Goal: Transaction & Acquisition: Subscribe to service/newsletter

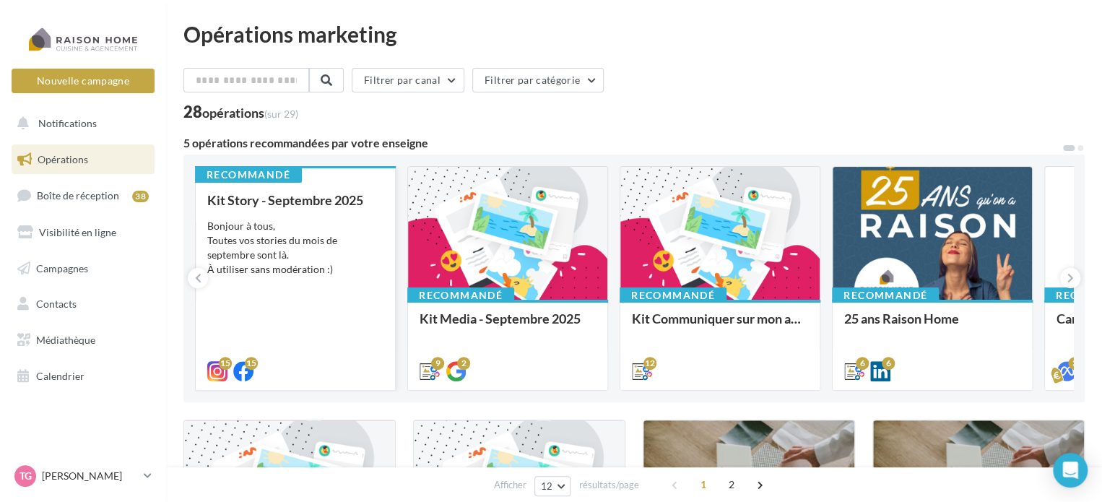
click at [309, 222] on div "Bonjour à tous, Toutes vos stories du mois de septembre sont là. À utiliser san…" at bounding box center [295, 248] width 176 height 58
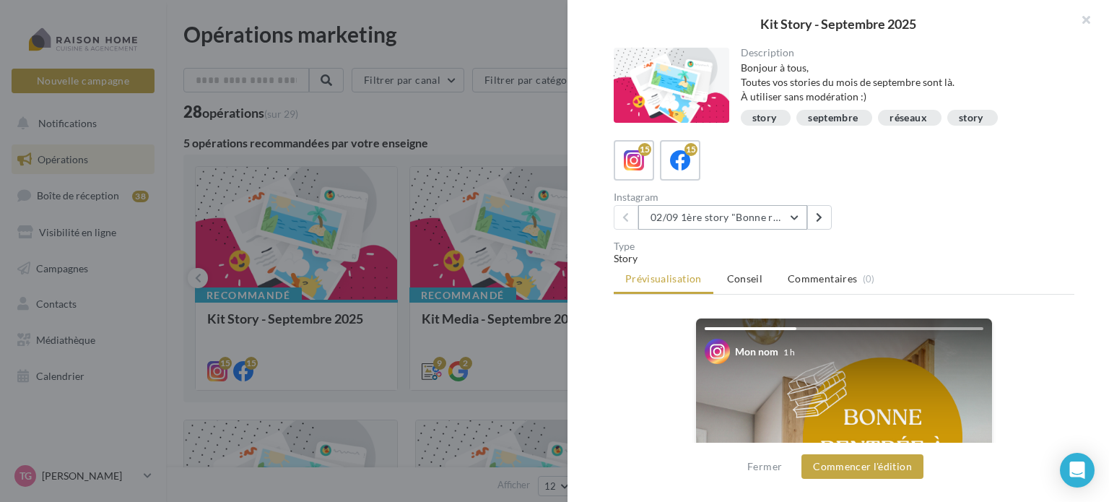
click at [797, 213] on button "02/09 1ère story "Bonne rentrée"" at bounding box center [723, 217] width 169 height 25
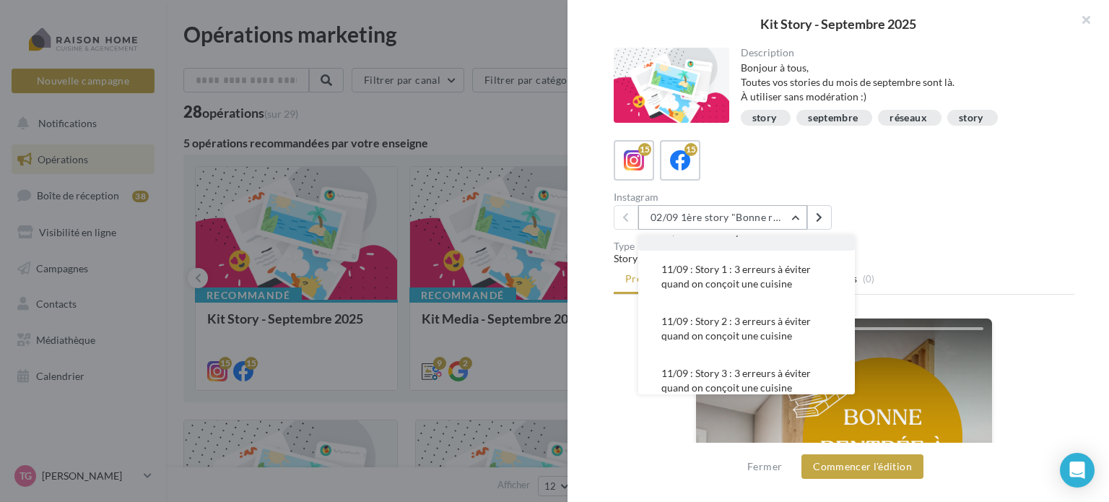
scroll to position [72, 0]
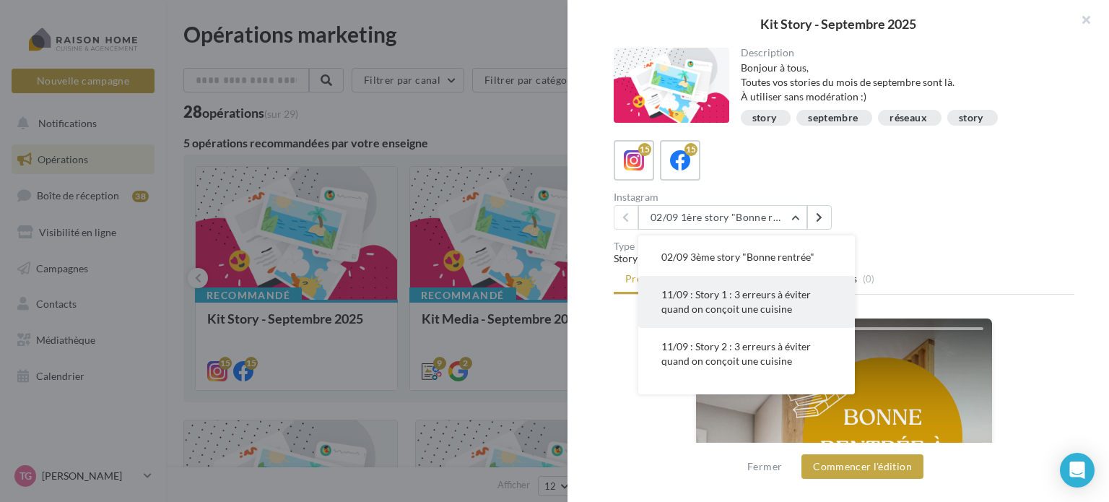
click at [731, 299] on span "11/09 : Story 1 : 3 erreurs à éviter quand on conçoit une cuisine" at bounding box center [737, 301] width 150 height 27
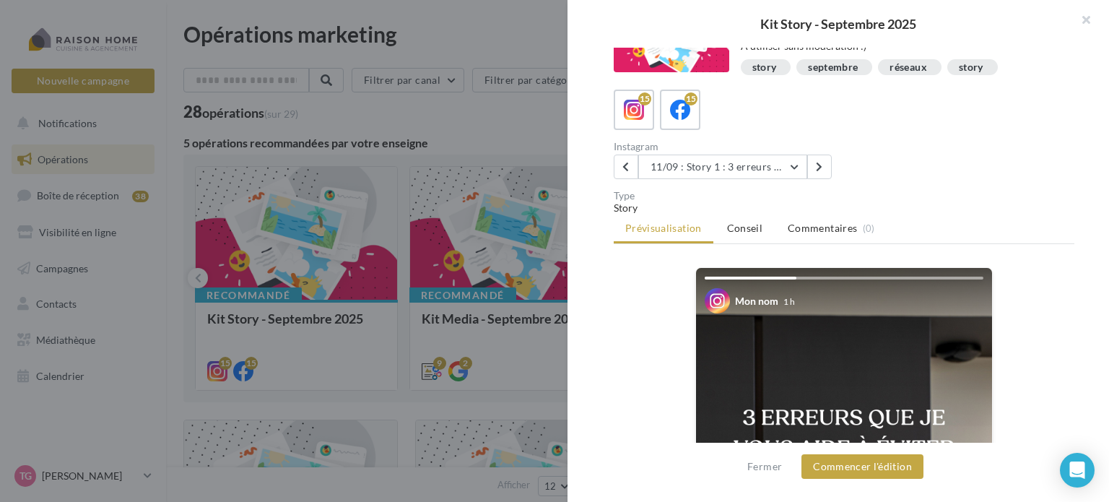
scroll to position [46, 0]
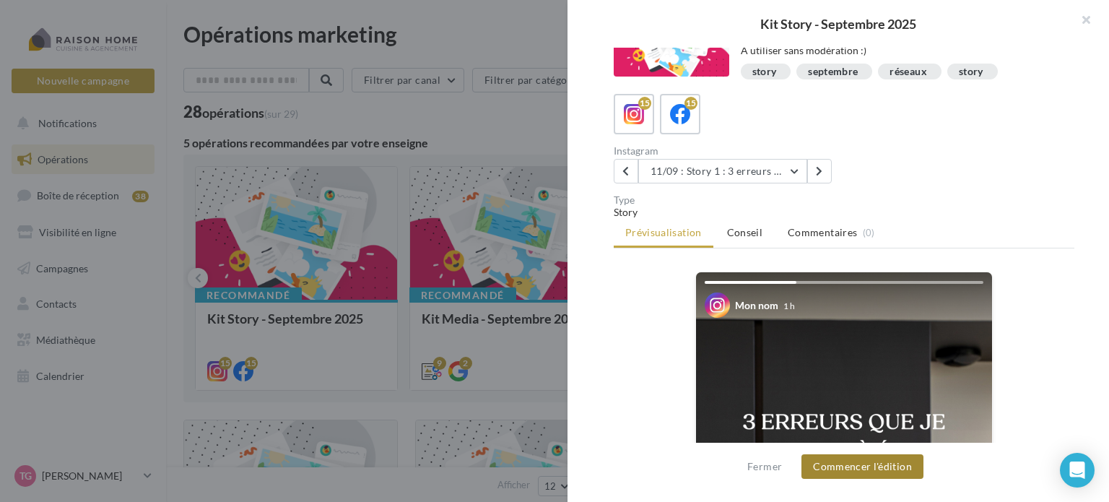
click at [841, 462] on button "Commencer l'édition" at bounding box center [863, 466] width 122 height 25
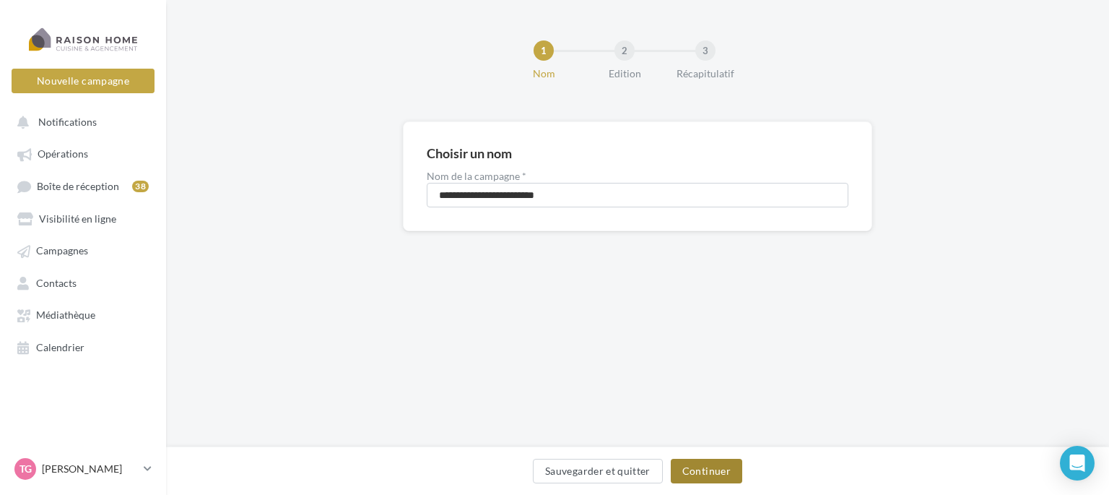
click at [709, 469] on button "Continuer" at bounding box center [707, 471] width 72 height 25
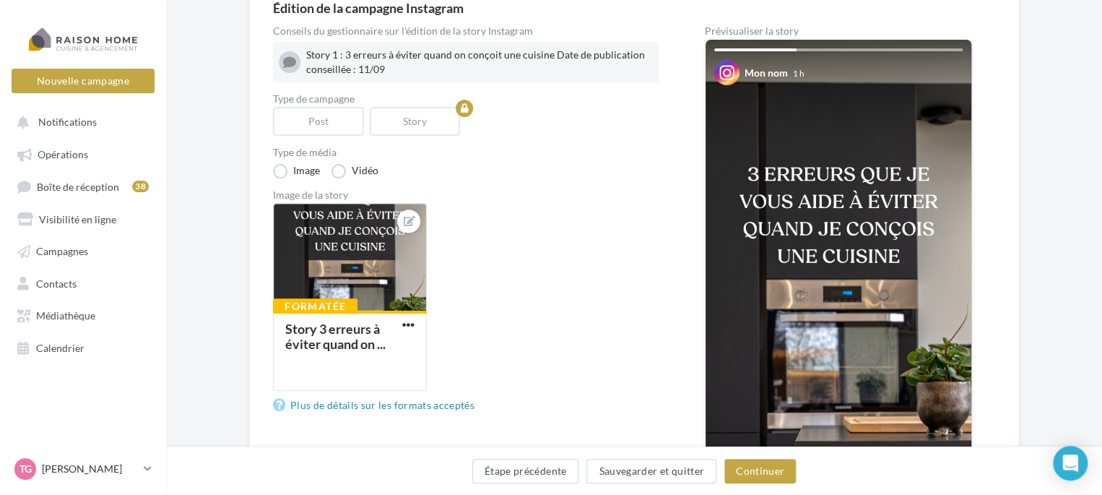
scroll to position [72, 0]
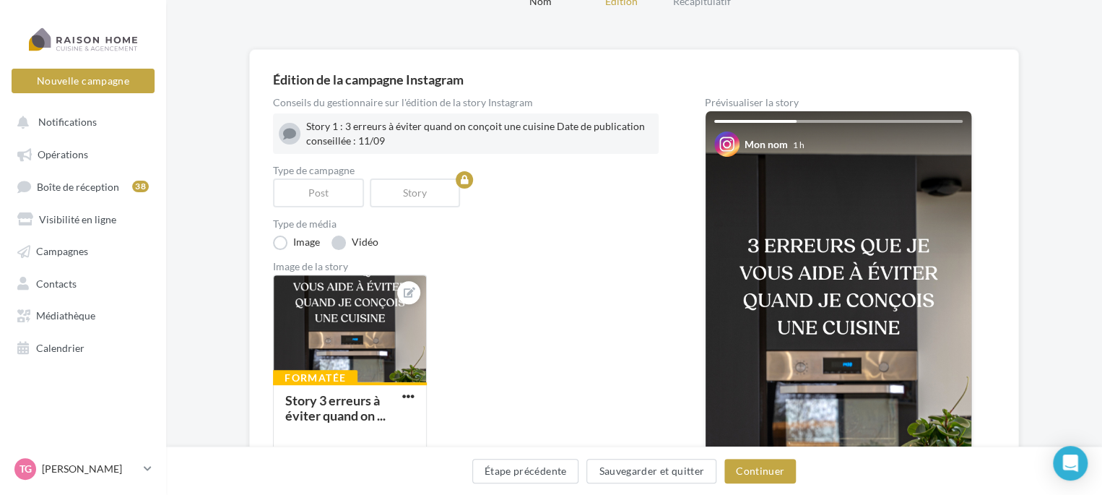
click at [337, 245] on label "Vidéo" at bounding box center [355, 242] width 47 height 14
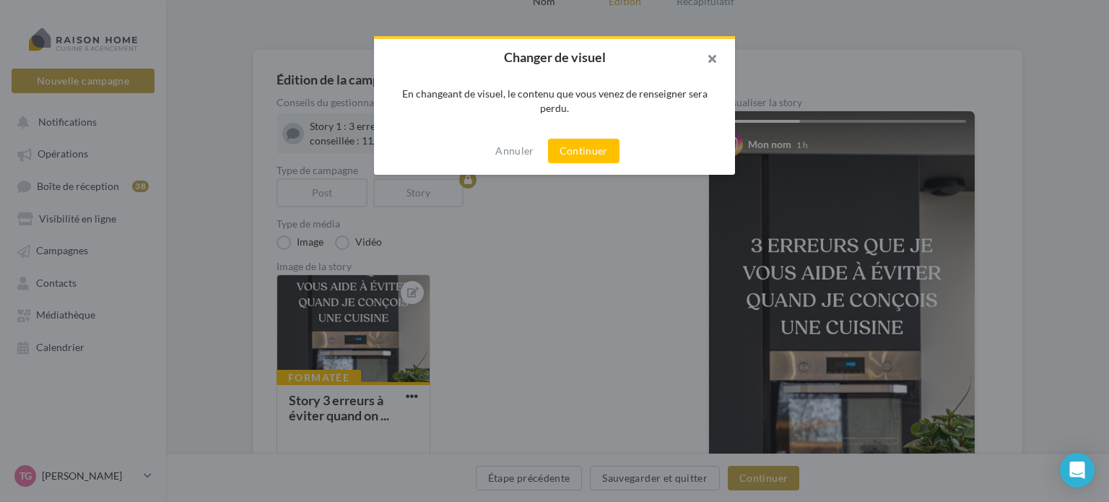
click at [711, 58] on button "button" at bounding box center [707, 60] width 58 height 43
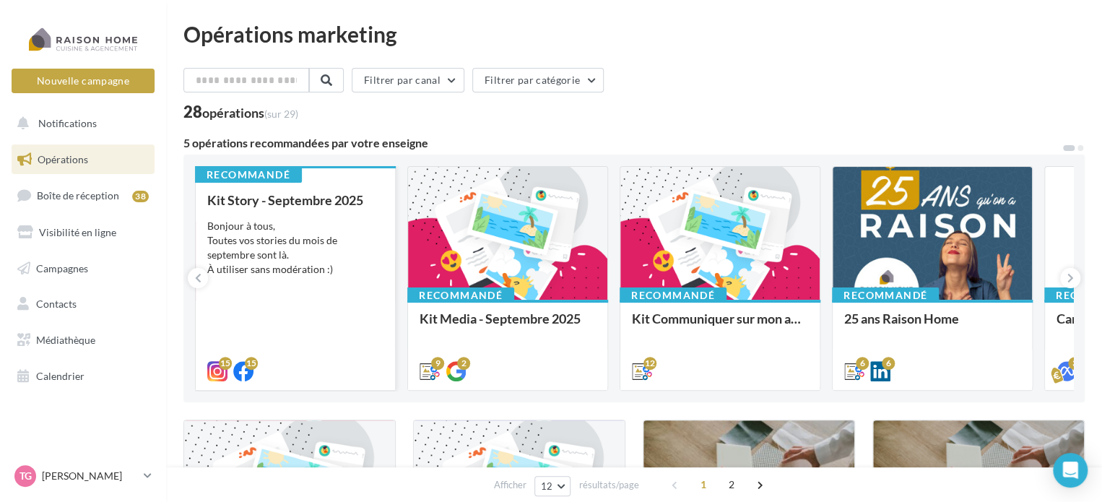
click at [274, 228] on div "Bonjour à tous, Toutes vos stories du mois de septembre sont là. À utiliser san…" at bounding box center [295, 248] width 176 height 58
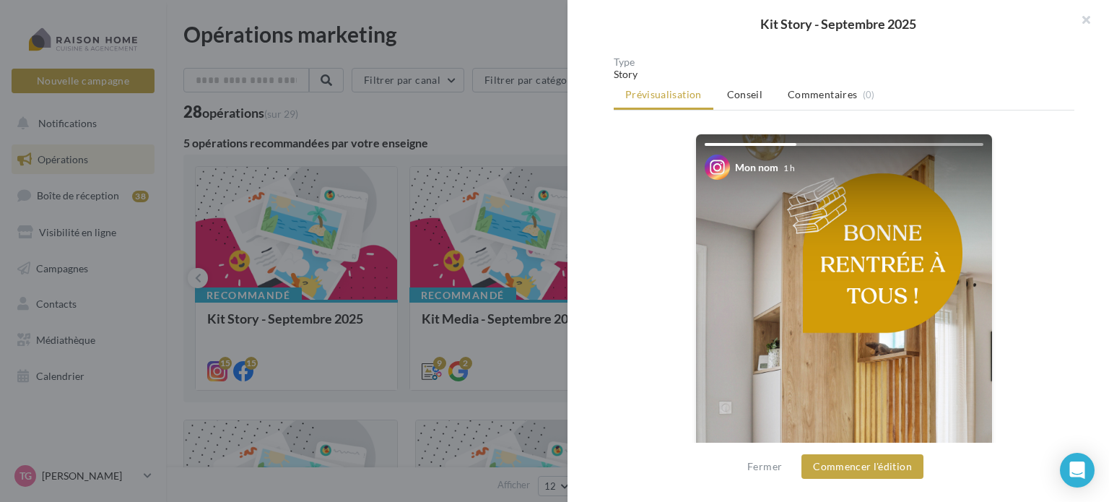
scroll to position [46, 0]
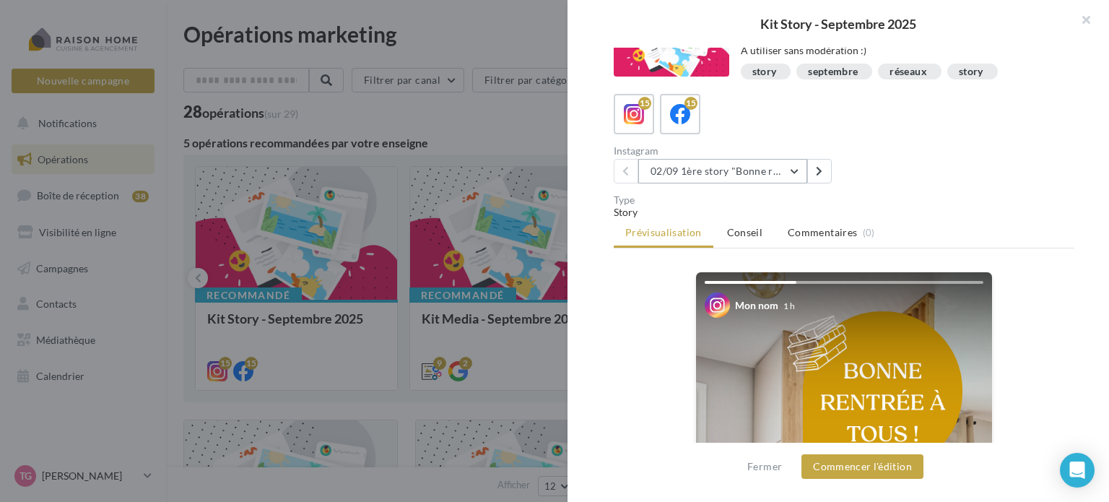
click at [796, 173] on button "02/09 1ère story "Bonne rentrée"" at bounding box center [723, 171] width 169 height 25
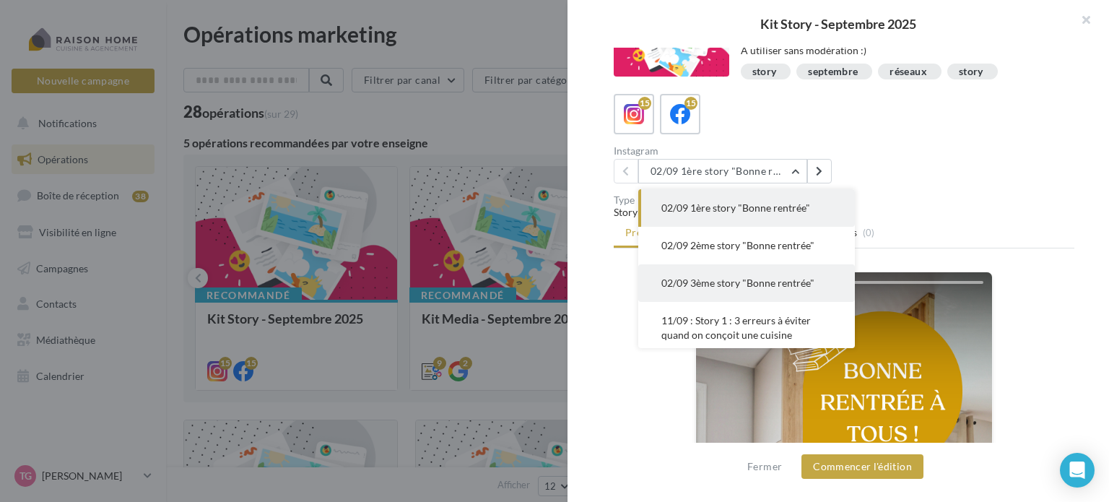
click at [679, 282] on span "02/09 3ème story "Bonne rentrée"" at bounding box center [738, 283] width 153 height 12
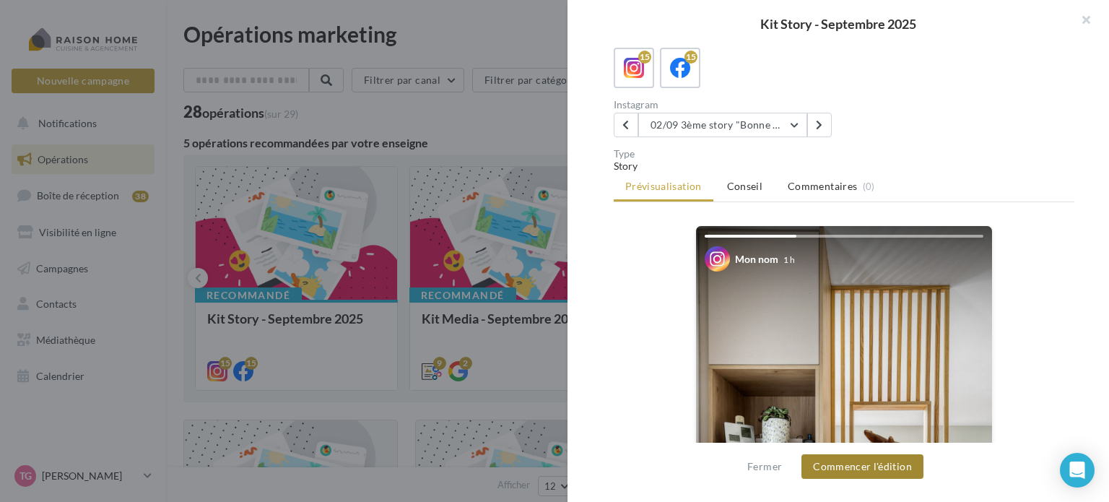
scroll to position [407, 0]
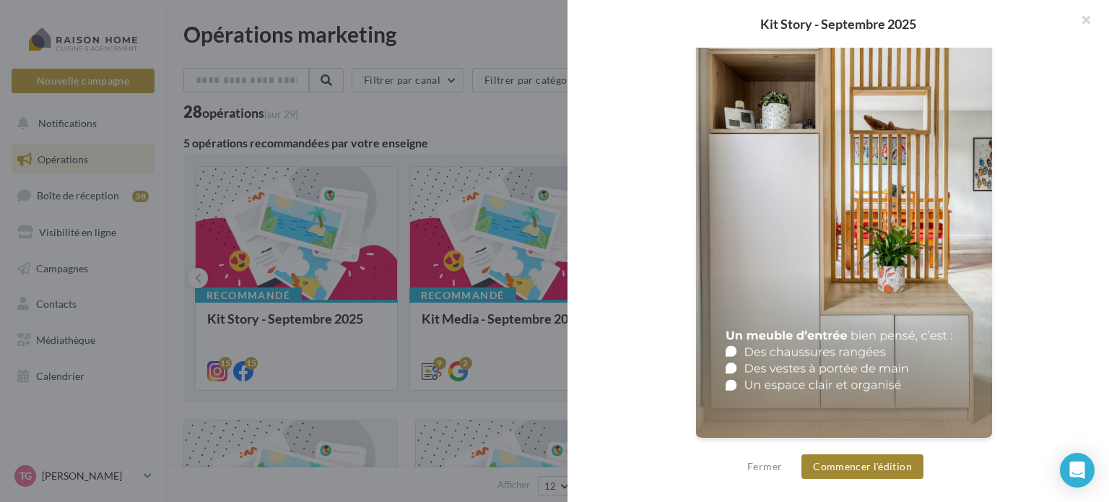
click at [847, 468] on button "Commencer l'édition" at bounding box center [863, 466] width 122 height 25
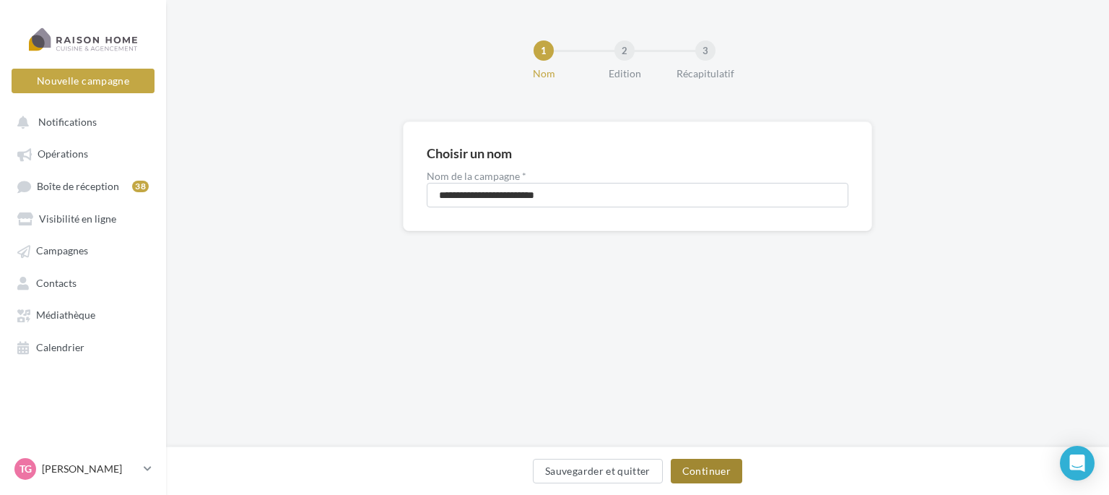
click at [711, 464] on button "Continuer" at bounding box center [707, 471] width 72 height 25
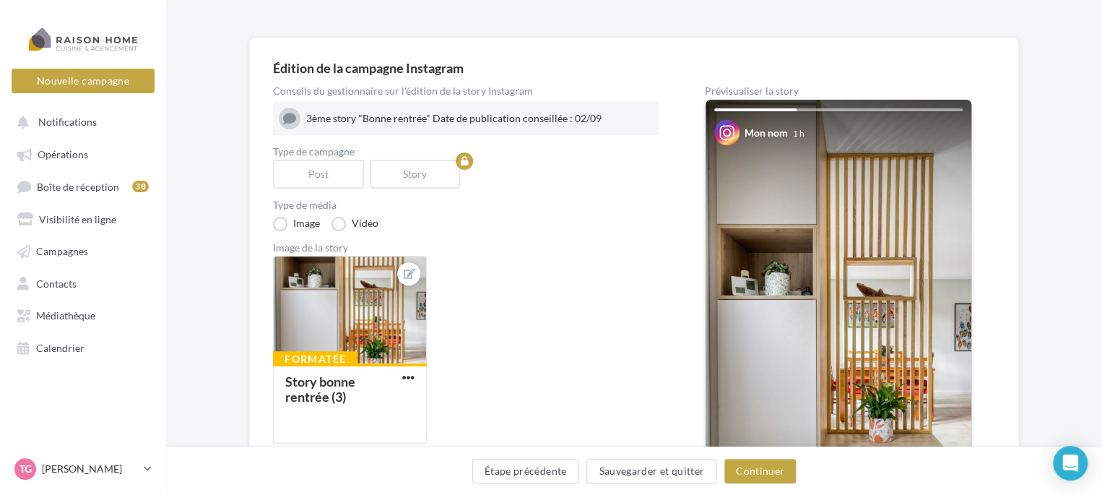
scroll to position [72, 0]
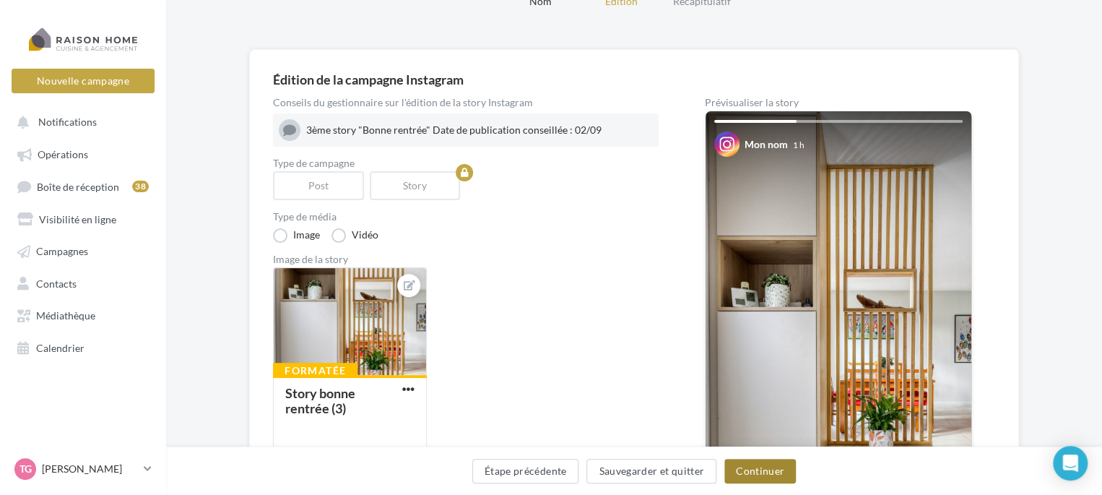
click at [755, 472] on button "Continuer" at bounding box center [760, 471] width 72 height 25
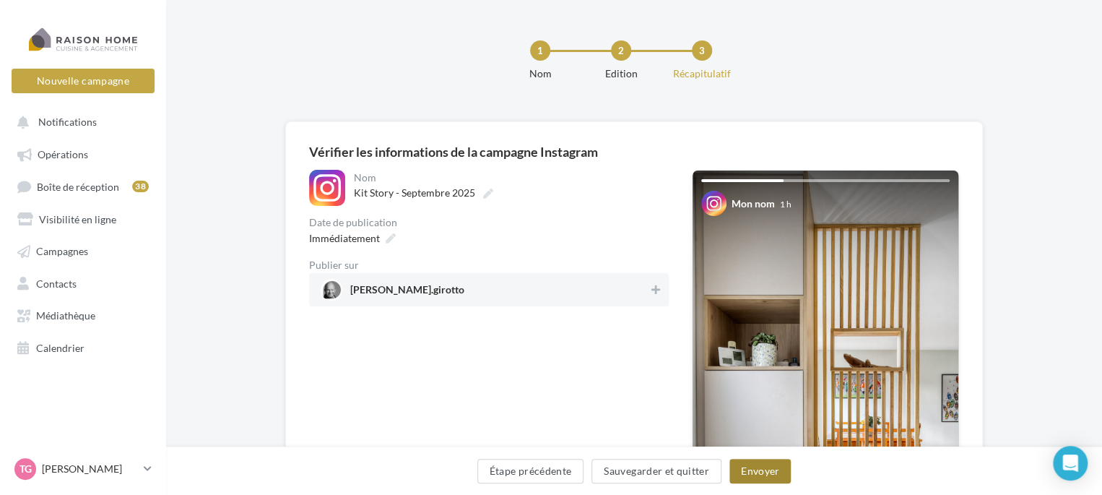
click at [757, 469] on button "Envoyer" at bounding box center [760, 471] width 61 height 25
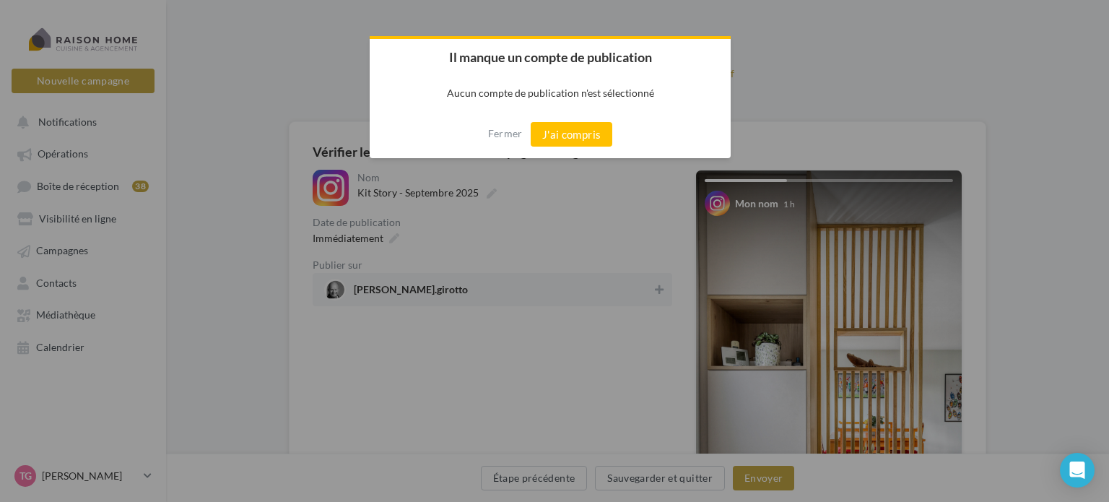
click at [392, 288] on div at bounding box center [554, 251] width 1109 height 502
click at [755, 54] on div at bounding box center [554, 251] width 1109 height 502
click at [583, 128] on button "J'ai compris" at bounding box center [572, 134] width 82 height 25
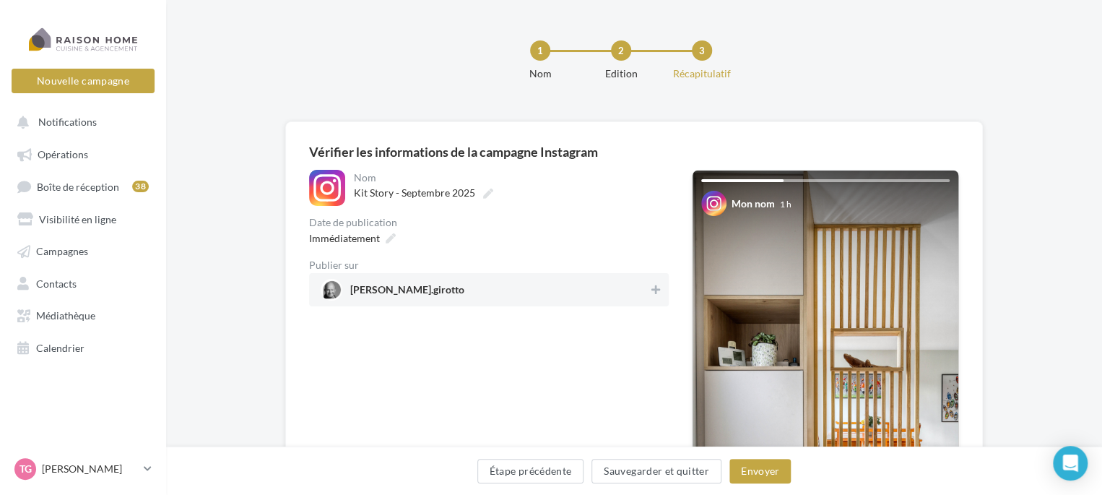
click at [636, 293] on span "[PERSON_NAME].girotto" at bounding box center [485, 290] width 328 height 22
click at [765, 467] on button "Envoyer" at bounding box center [760, 471] width 61 height 25
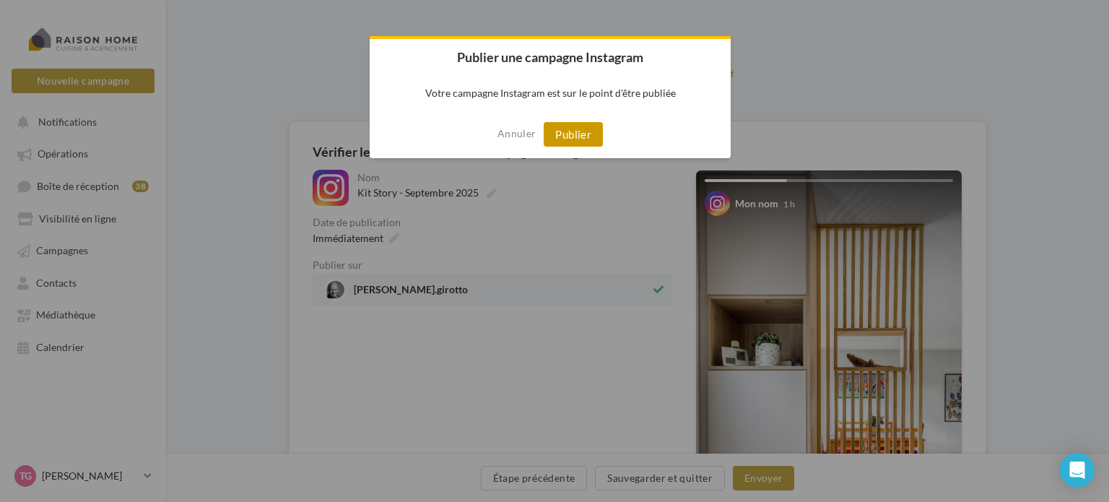
click at [577, 128] on button "Publier" at bounding box center [573, 134] width 59 height 25
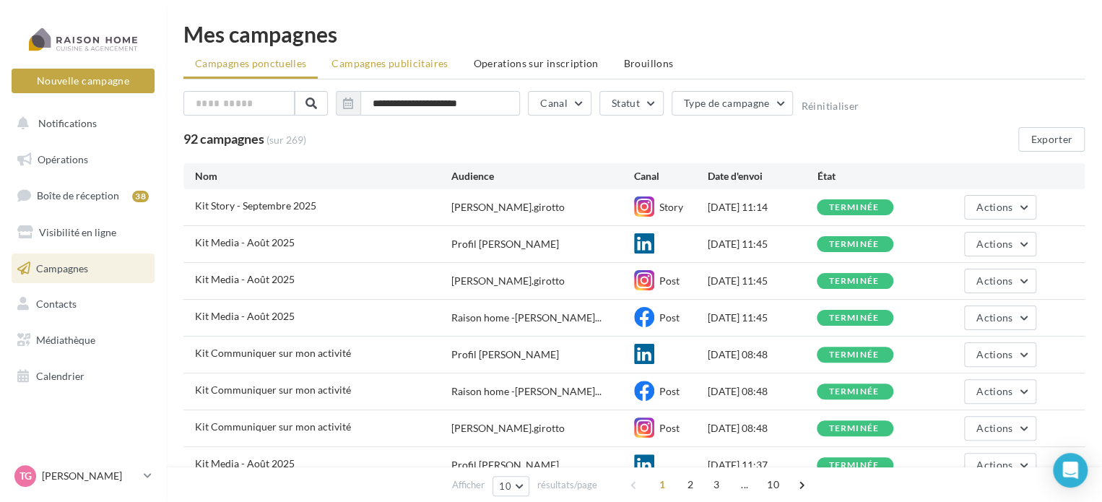
click at [381, 64] on span "Campagnes publicitaires" at bounding box center [390, 63] width 116 height 12
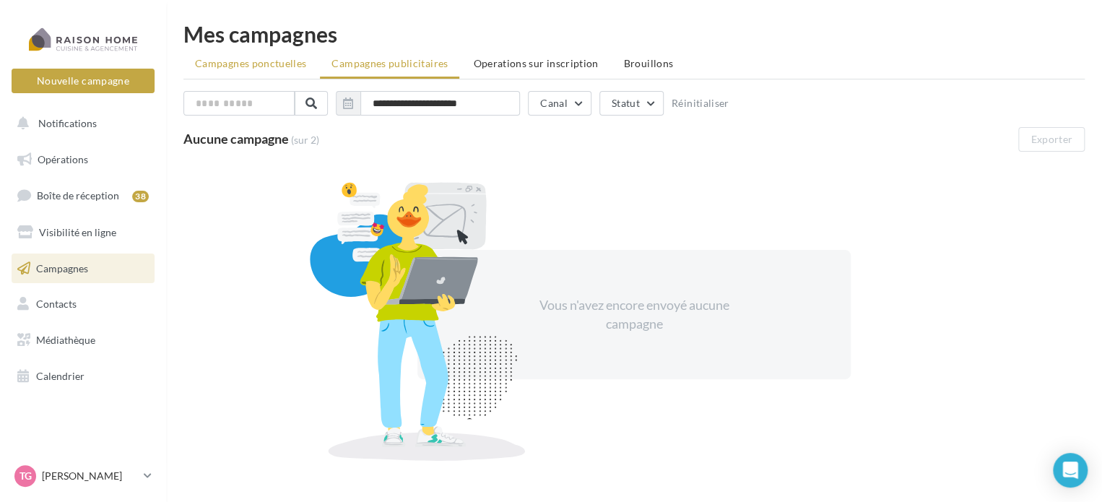
click at [269, 60] on span "Campagnes ponctuelles" at bounding box center [250, 63] width 111 height 12
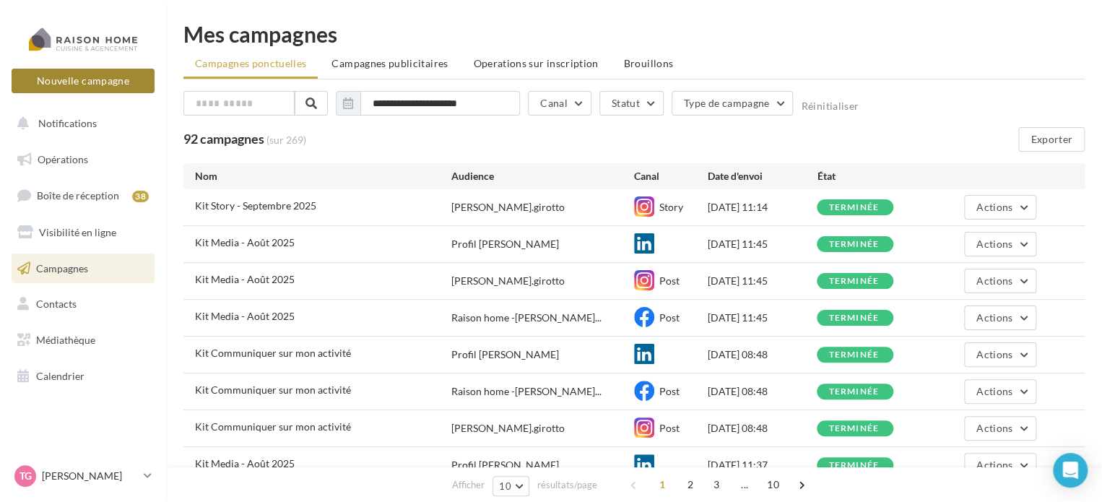
click at [96, 77] on button "Nouvelle campagne" at bounding box center [83, 81] width 143 height 25
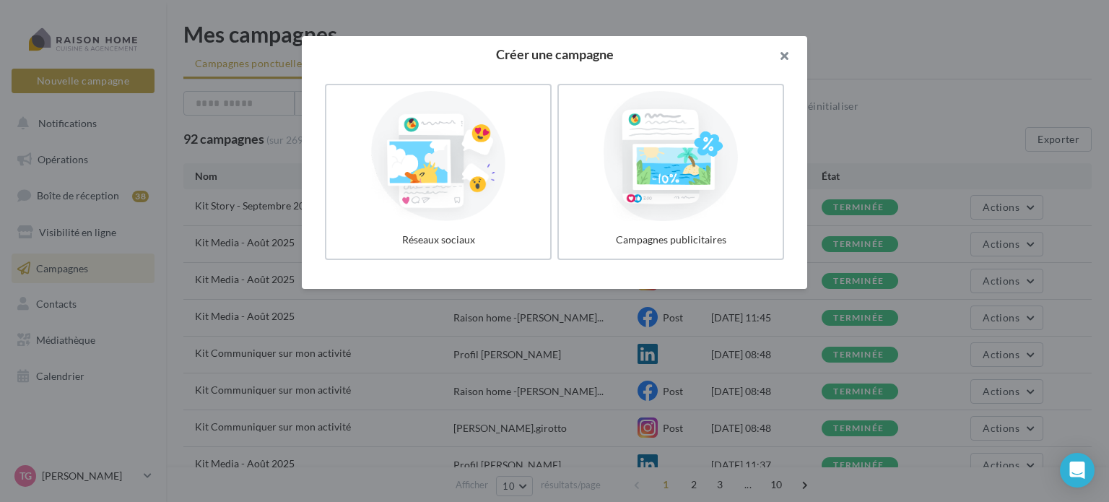
click at [781, 56] on button "button" at bounding box center [779, 57] width 58 height 43
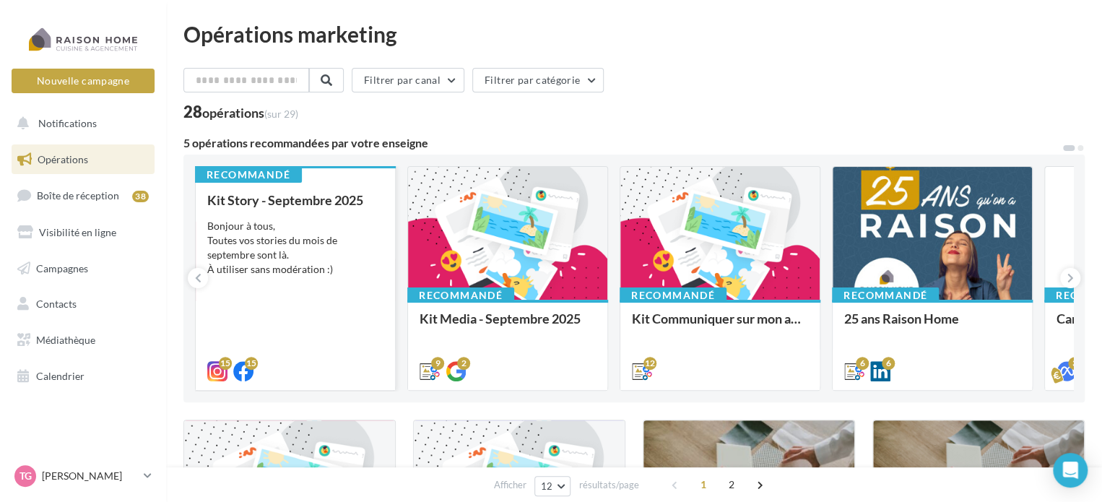
click at [342, 239] on div "Bonjour à tous, Toutes vos stories du mois de septembre sont là. À utiliser san…" at bounding box center [295, 248] width 176 height 58
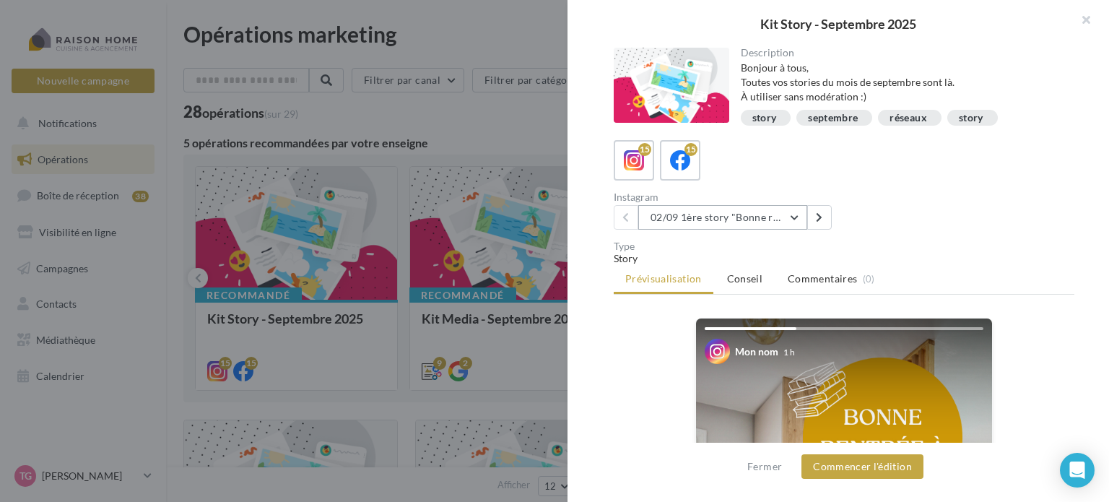
click at [789, 215] on button "02/09 1ère story "Bonne rentrée"" at bounding box center [723, 217] width 169 height 25
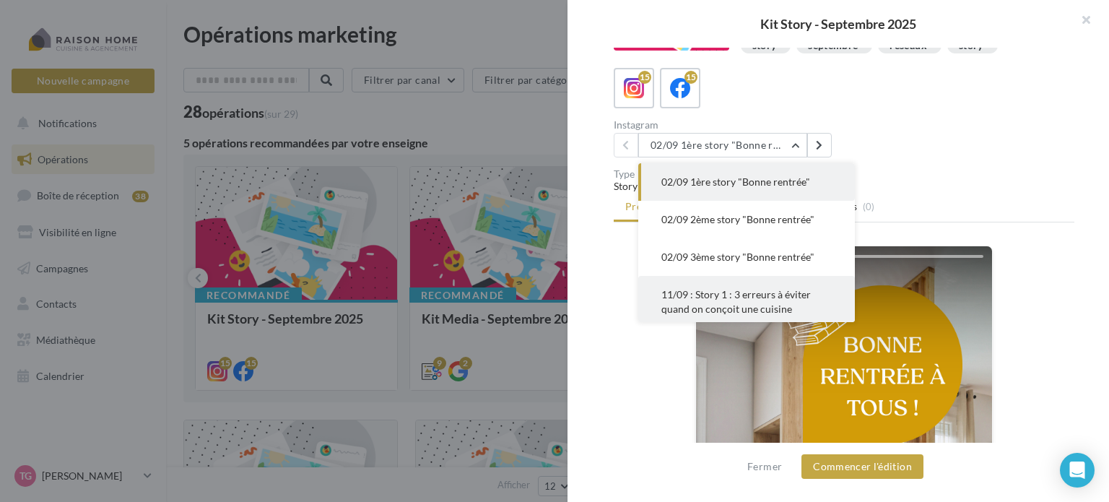
click at [711, 301] on button "11/09 : Story 1 : 3 erreurs à éviter quand on conçoit une cuisine" at bounding box center [747, 302] width 217 height 52
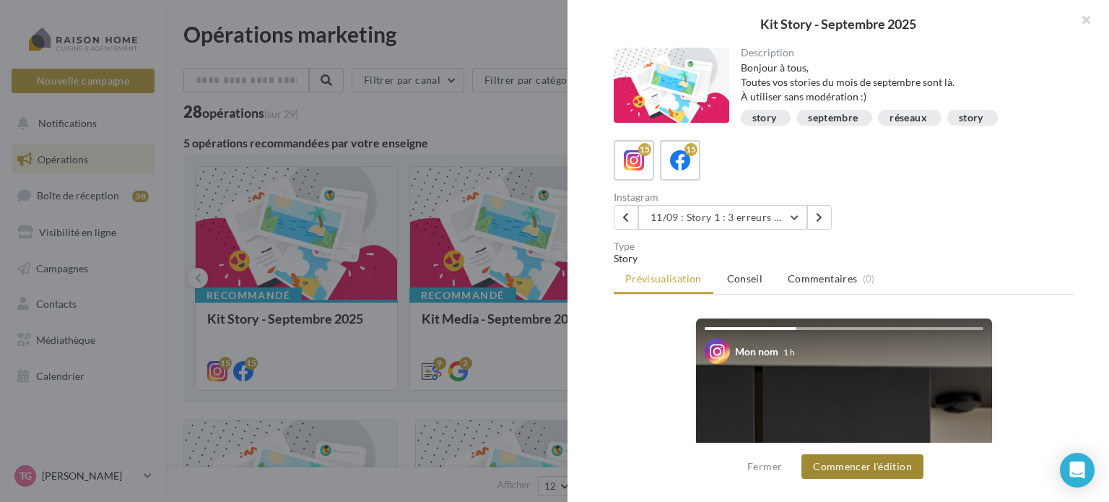
click at [884, 467] on button "Commencer l'édition" at bounding box center [863, 466] width 122 height 25
click at [792, 215] on button "11/09 : Story 1 : 3 erreurs à éviter quand on conçoit une cuisine" at bounding box center [723, 217] width 169 height 25
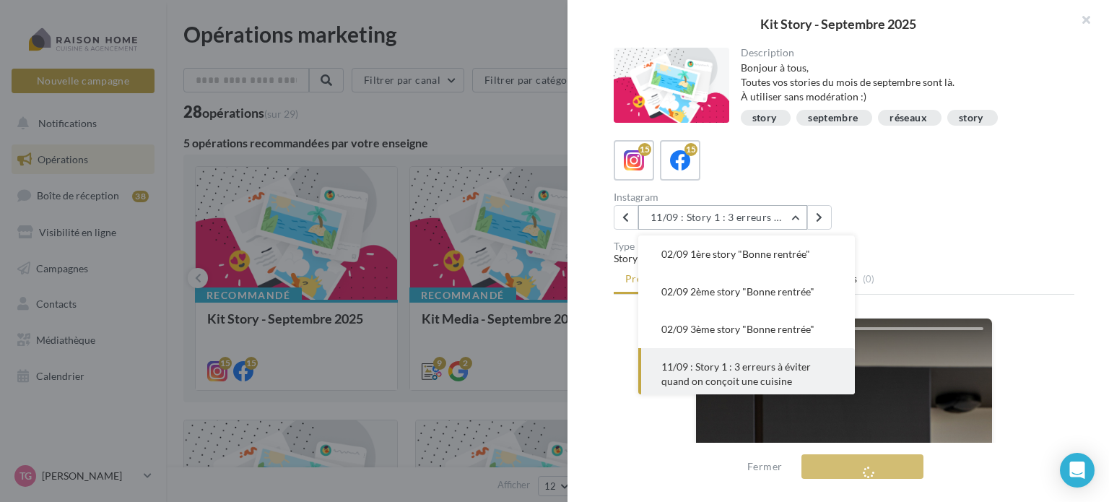
scroll to position [104, 0]
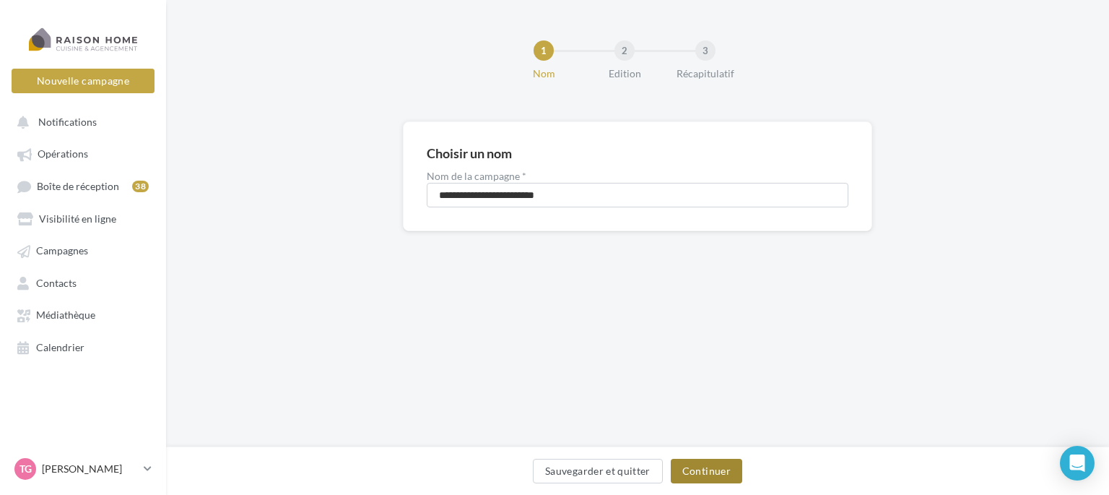
click at [704, 472] on button "Continuer" at bounding box center [707, 471] width 72 height 25
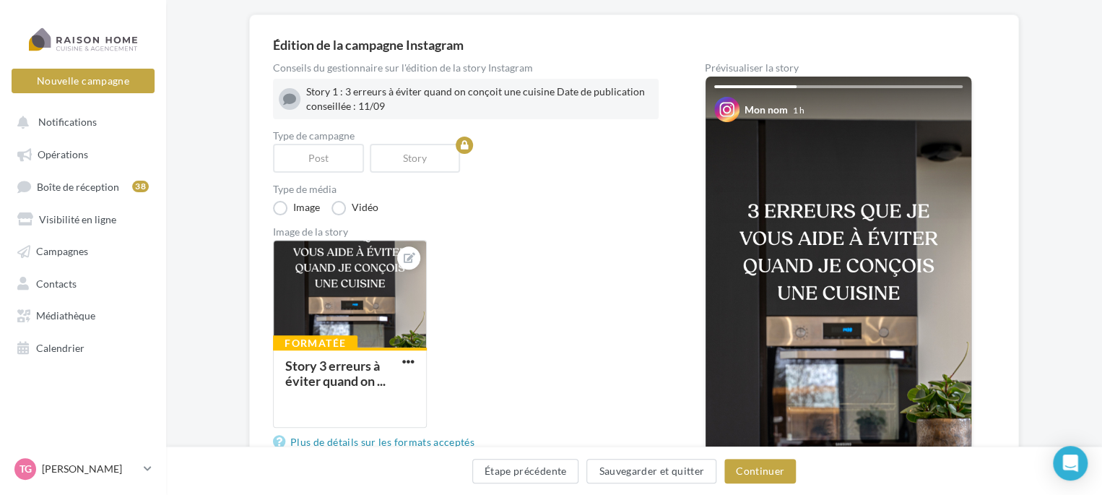
scroll to position [72, 0]
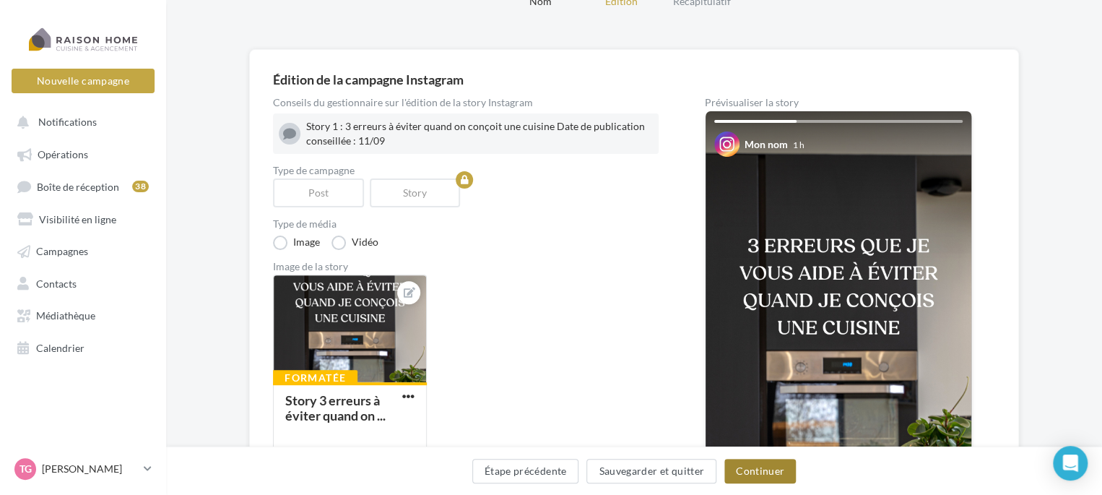
click at [763, 469] on button "Continuer" at bounding box center [760, 471] width 72 height 25
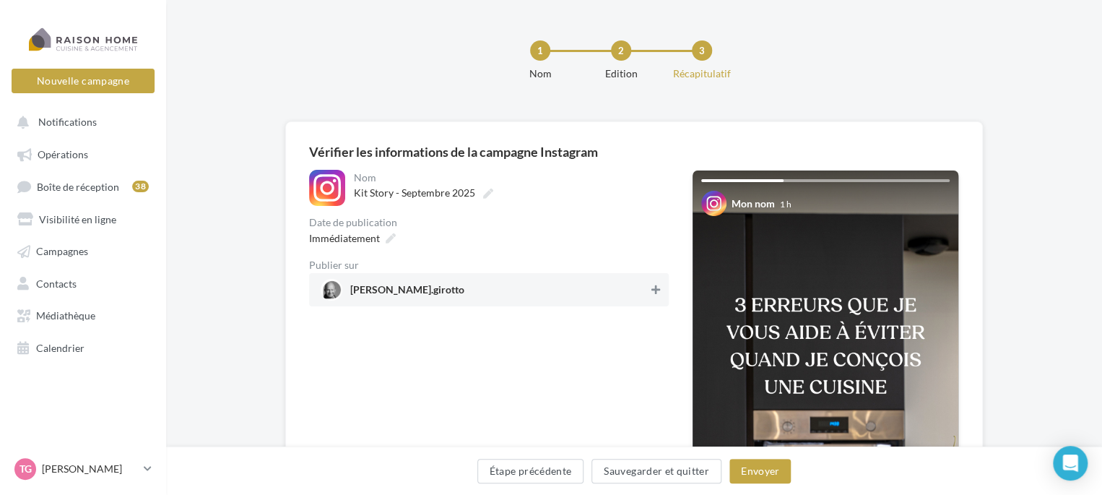
click at [657, 291] on icon at bounding box center [656, 290] width 9 height 10
click at [759, 472] on button "Envoyer" at bounding box center [760, 471] width 61 height 25
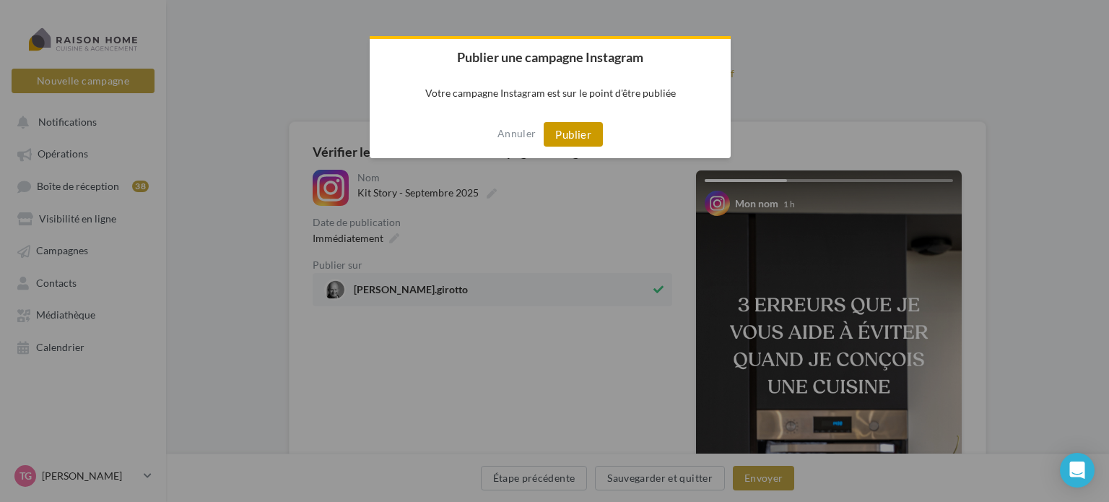
click at [559, 128] on button "Publier" at bounding box center [573, 134] width 59 height 25
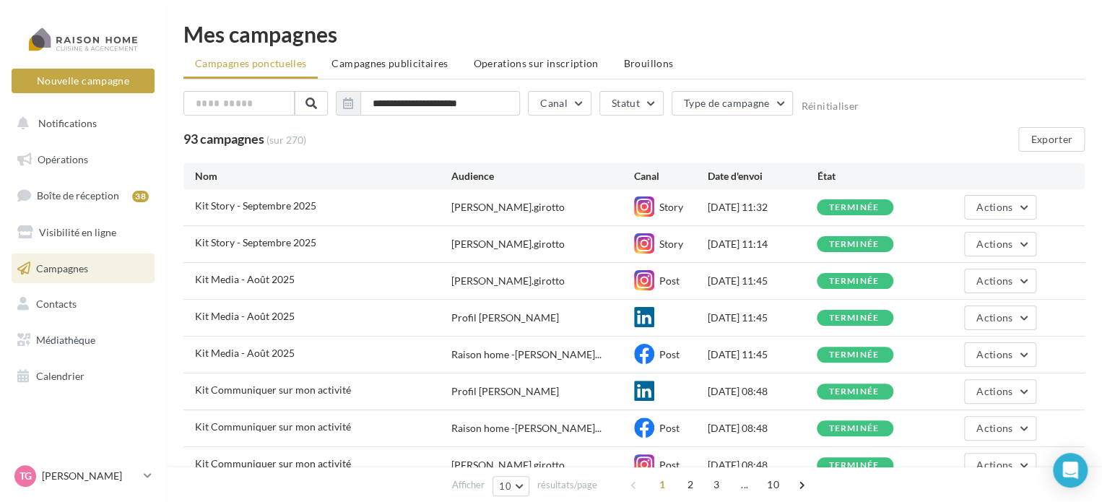
click at [231, 67] on ul "Campagnes ponctuelles Campagnes publicitaires Operations sur inscription Brouil…" at bounding box center [633, 65] width 901 height 29
click at [69, 271] on span "Campagnes" at bounding box center [62, 267] width 52 height 12
click at [1023, 203] on button "Actions" at bounding box center [1000, 207] width 72 height 25
click at [285, 207] on span "Kit Story - Septembre 2025" at bounding box center [255, 205] width 121 height 12
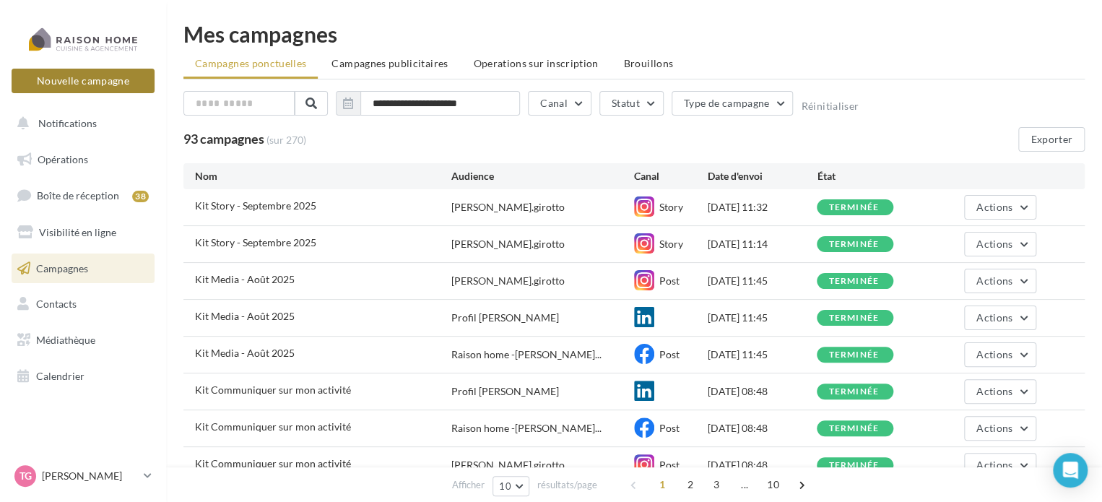
click at [75, 81] on button "Nouvelle campagne" at bounding box center [83, 81] width 143 height 25
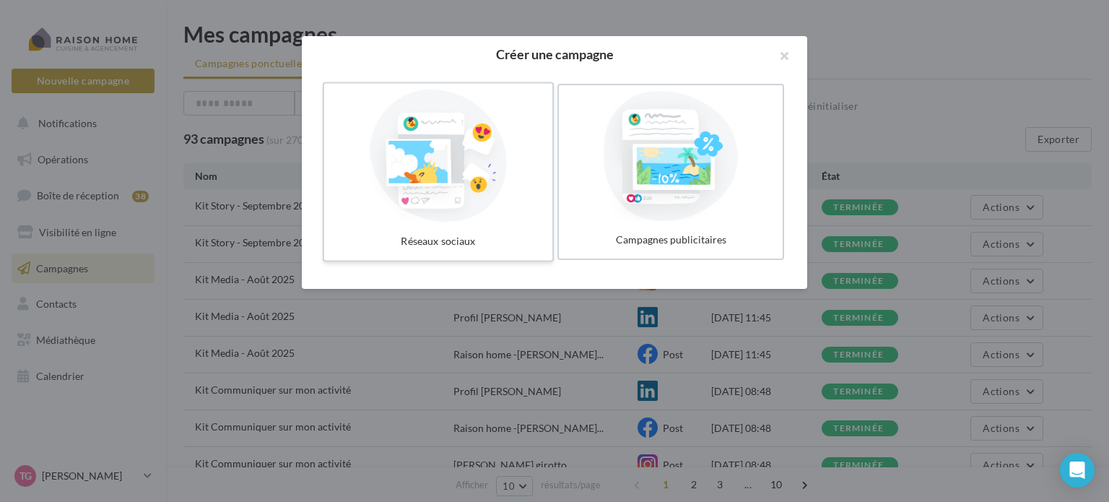
click at [478, 159] on div at bounding box center [438, 156] width 217 height 133
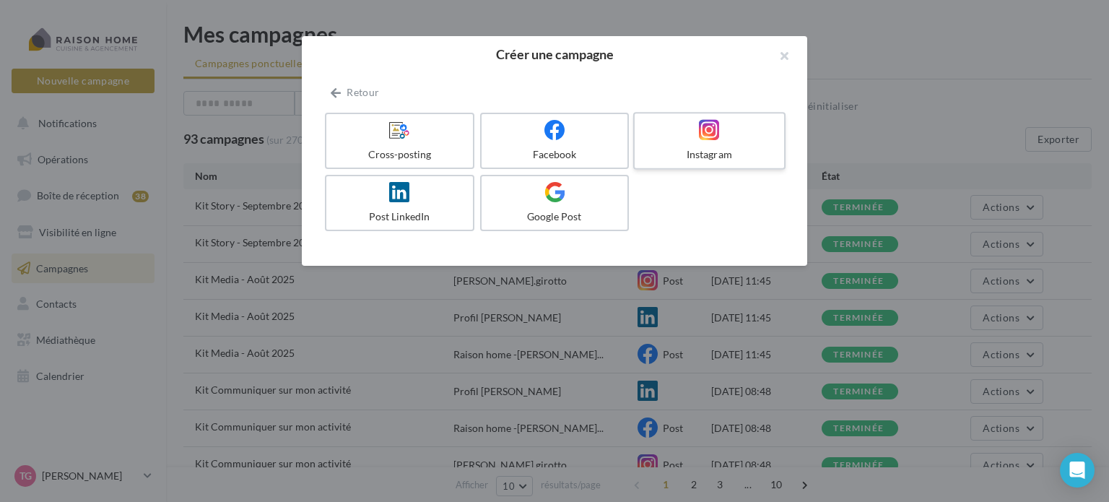
click at [737, 129] on div at bounding box center [709, 130] width 137 height 22
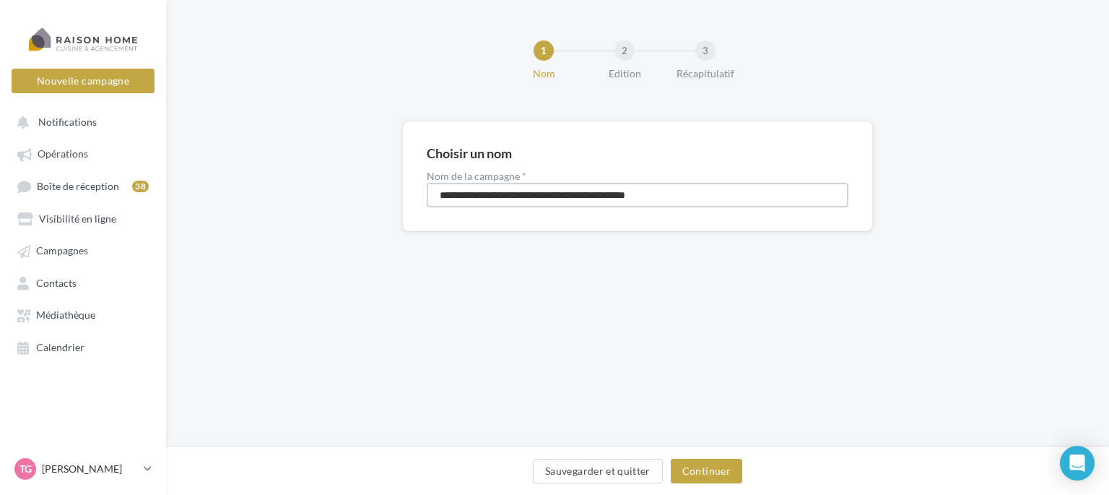
click at [695, 197] on input "**********" at bounding box center [638, 195] width 422 height 25
click at [849, 220] on div "**********" at bounding box center [637, 176] width 469 height 110
click at [718, 469] on button "Continuer" at bounding box center [707, 471] width 72 height 25
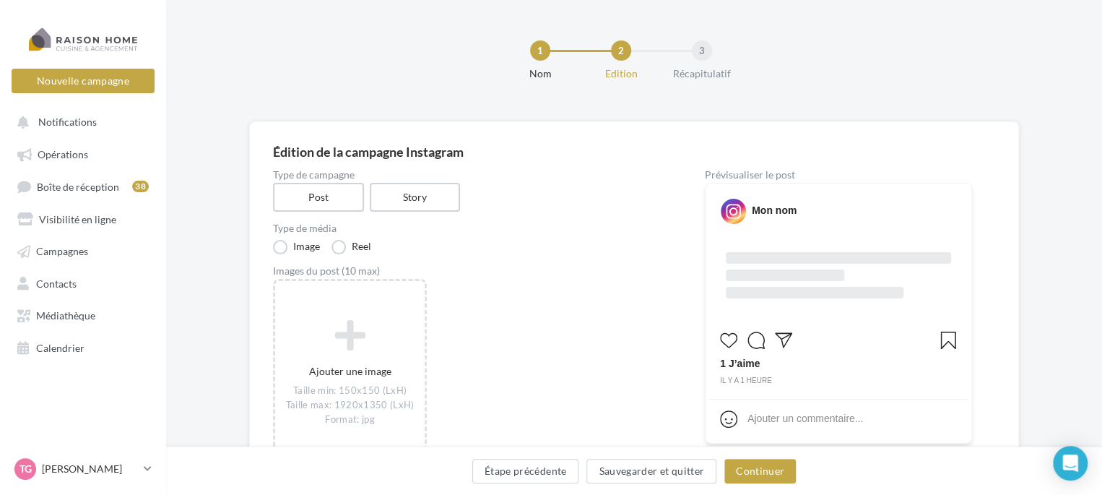
click at [233, 56] on div "1 Nom 2 Edition 3 Récapitulatif" at bounding box center [657, 66] width 936 height 87
click at [67, 256] on span "Campagnes" at bounding box center [62, 251] width 52 height 12
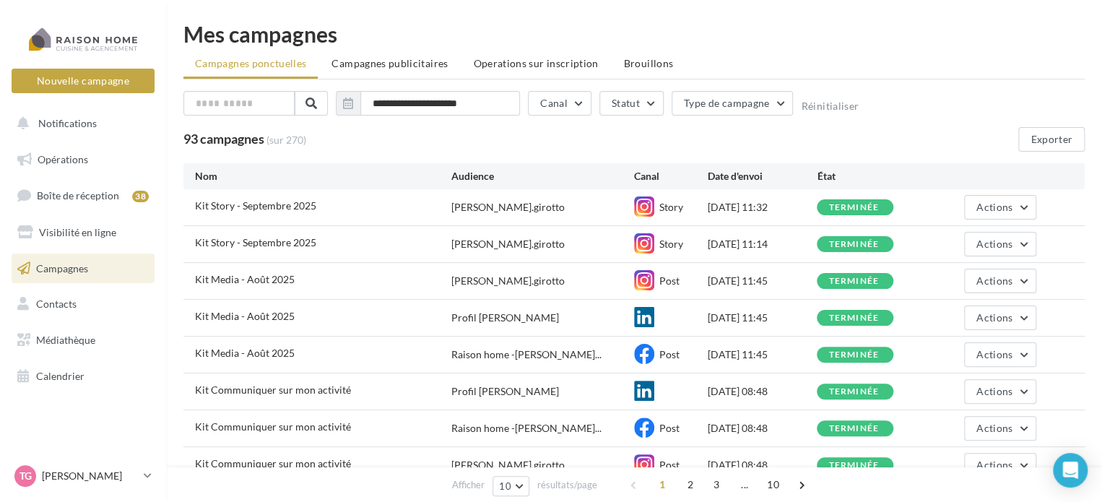
click at [257, 64] on ul "Campagnes ponctuelles Campagnes publicitaires Operations sur inscription Brouil…" at bounding box center [633, 65] width 901 height 29
click at [417, 59] on span "Campagnes publicitaires" at bounding box center [390, 63] width 116 height 12
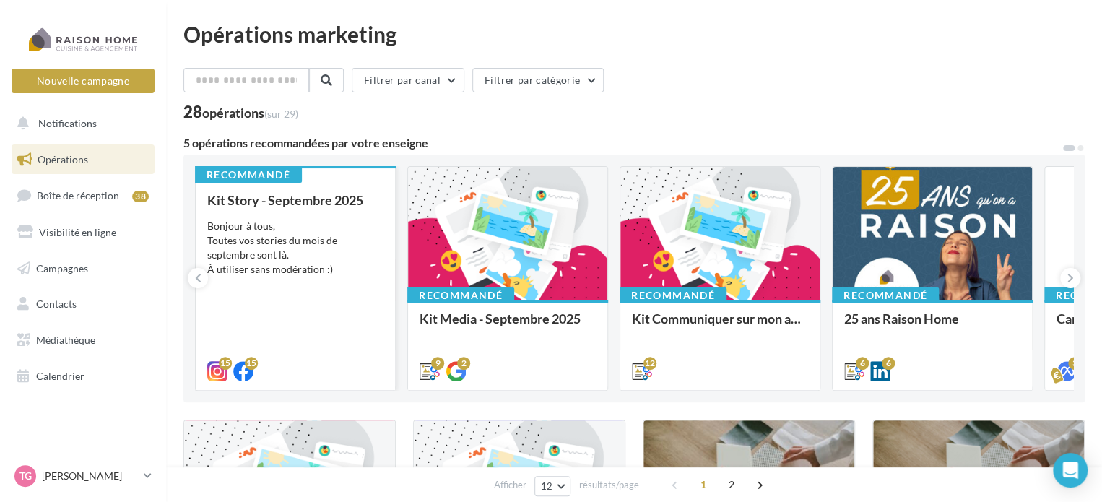
click at [272, 259] on div "Bonjour à tous, Toutes vos stories du mois de septembre sont là. À utiliser san…" at bounding box center [295, 248] width 176 height 58
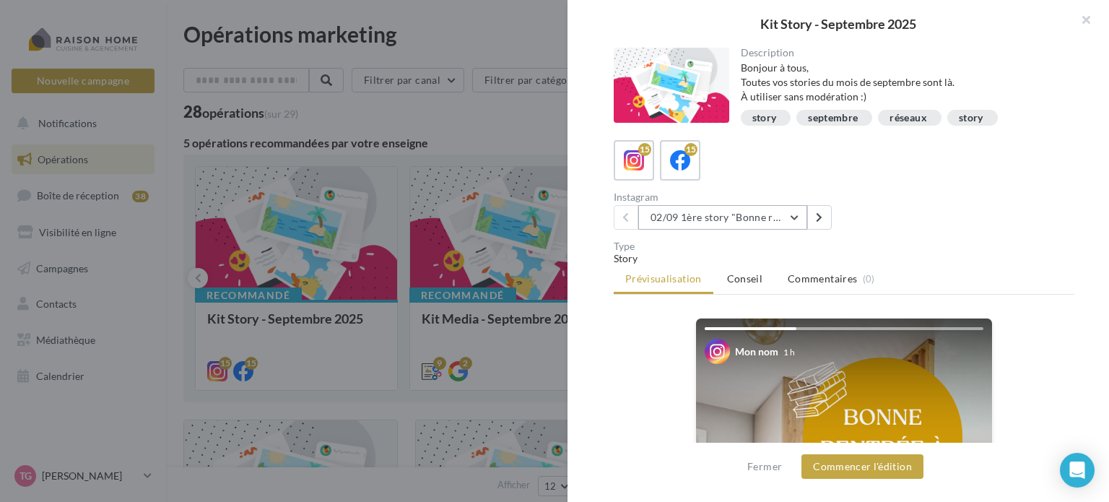
click at [798, 221] on button "02/09 1ère story "Bonne rentrée"" at bounding box center [723, 217] width 169 height 25
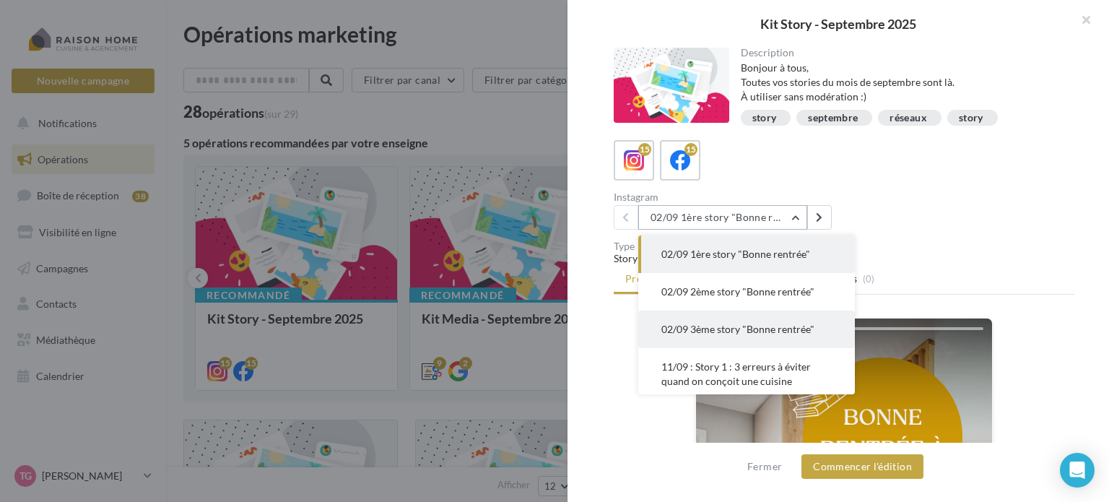
scroll to position [72, 0]
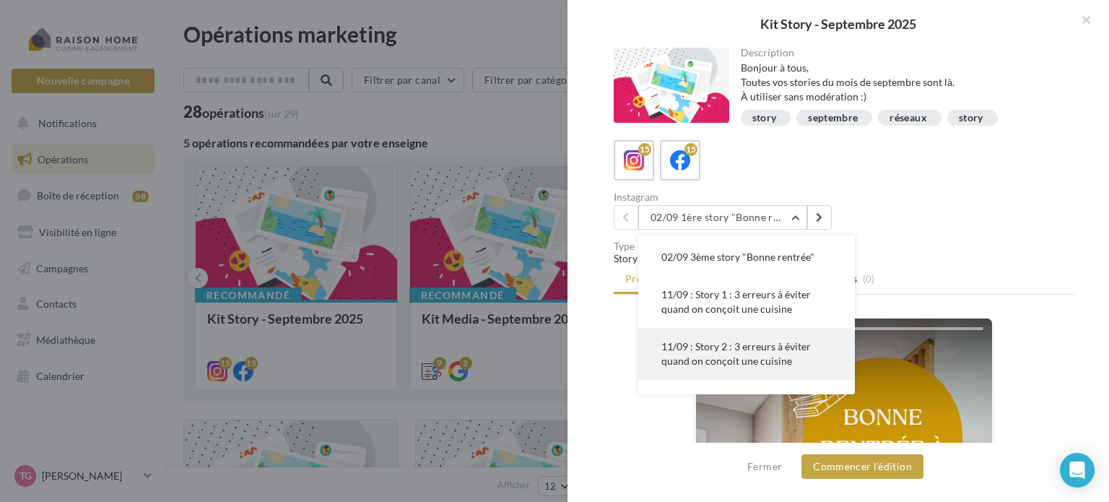
click at [738, 345] on span "11/09 : Story 2 : 3 erreurs à éviter quand on conçoit une cuisine" at bounding box center [737, 353] width 150 height 27
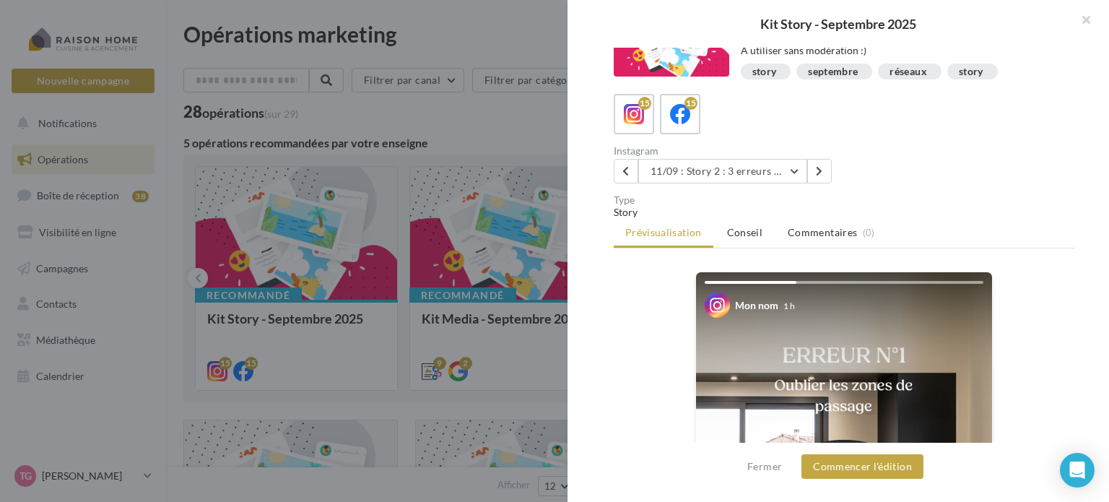
scroll to position [0, 0]
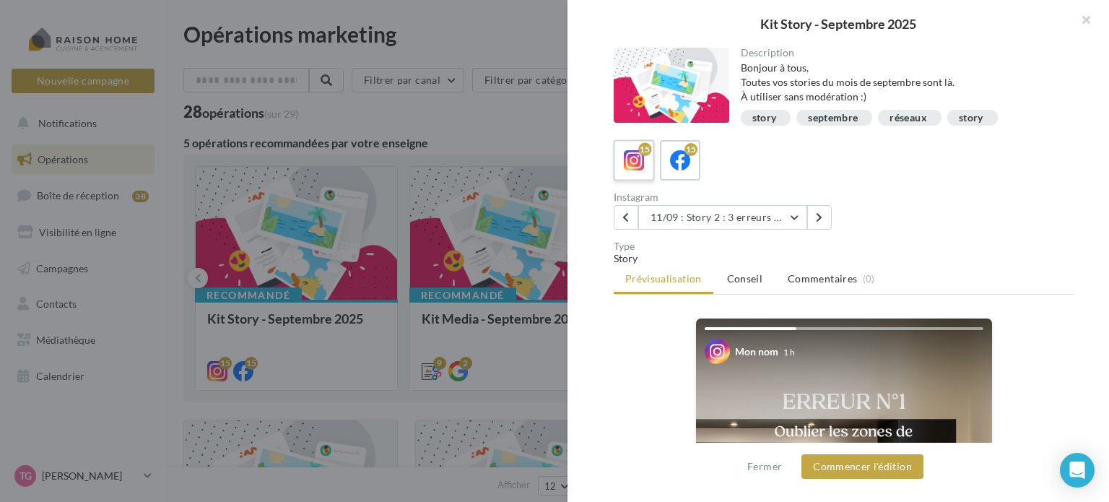
click at [631, 155] on icon at bounding box center [634, 160] width 21 height 21
click at [885, 464] on button "Commencer l'édition" at bounding box center [863, 466] width 122 height 25
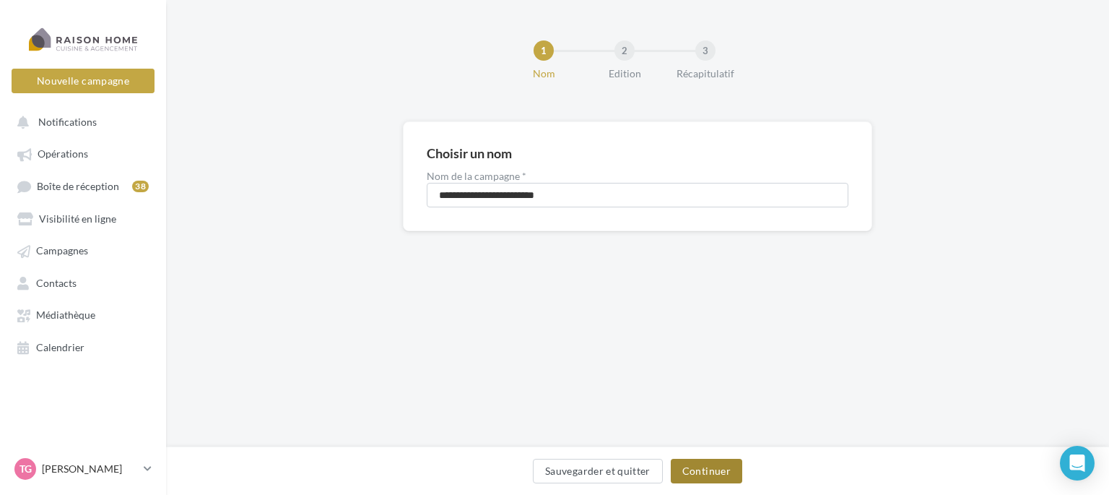
click at [702, 471] on button "Continuer" at bounding box center [707, 471] width 72 height 25
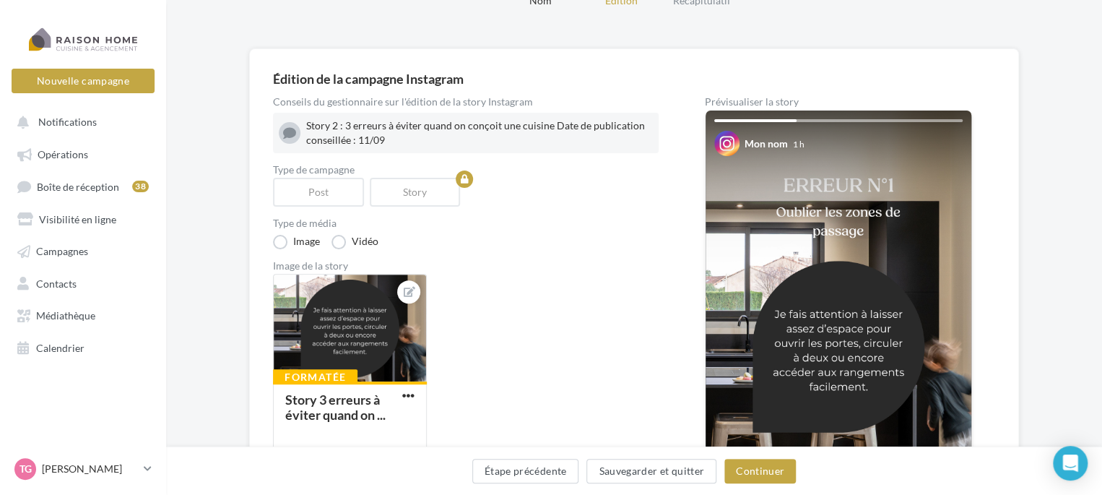
scroll to position [72, 0]
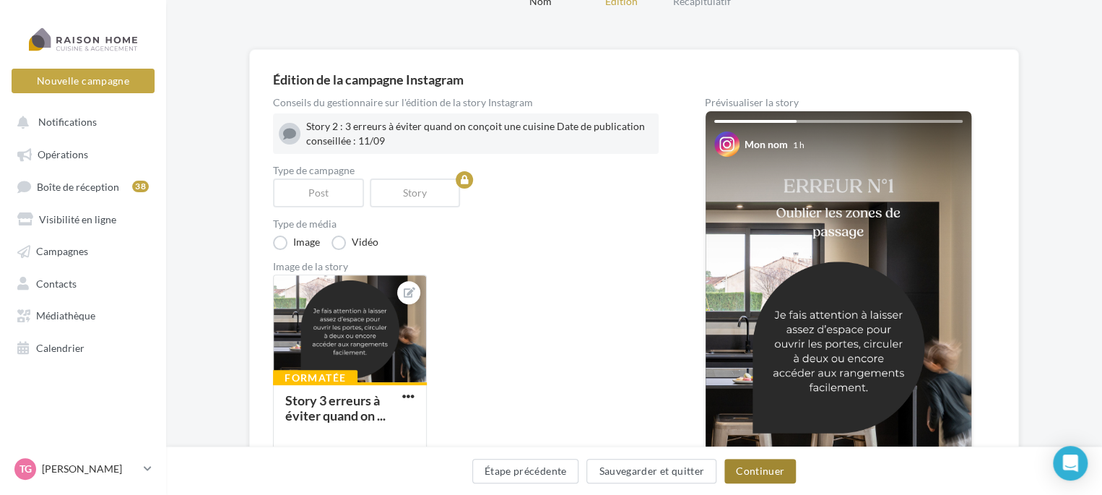
click at [758, 472] on button "Continuer" at bounding box center [760, 471] width 72 height 25
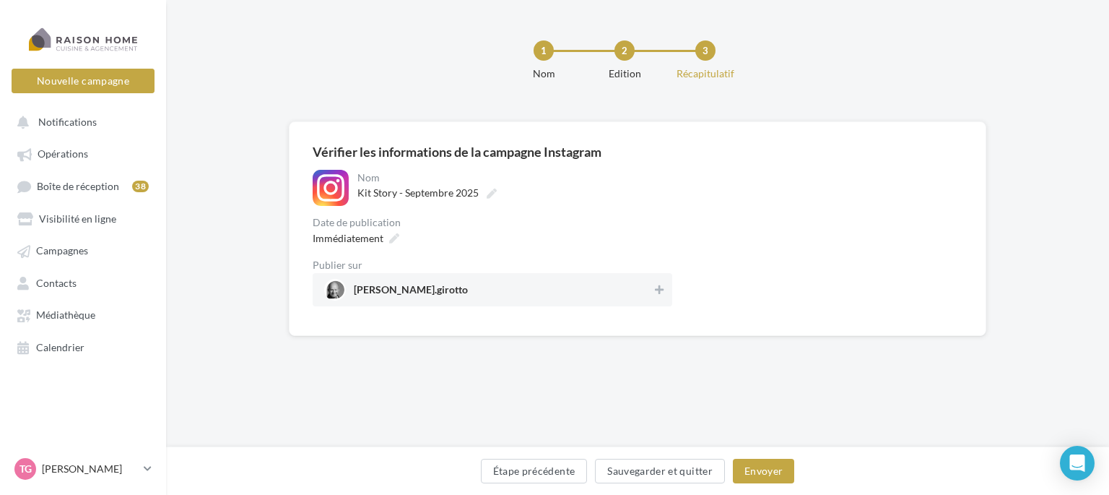
click at [652, 217] on div "Date de publication" at bounding box center [493, 222] width 360 height 10
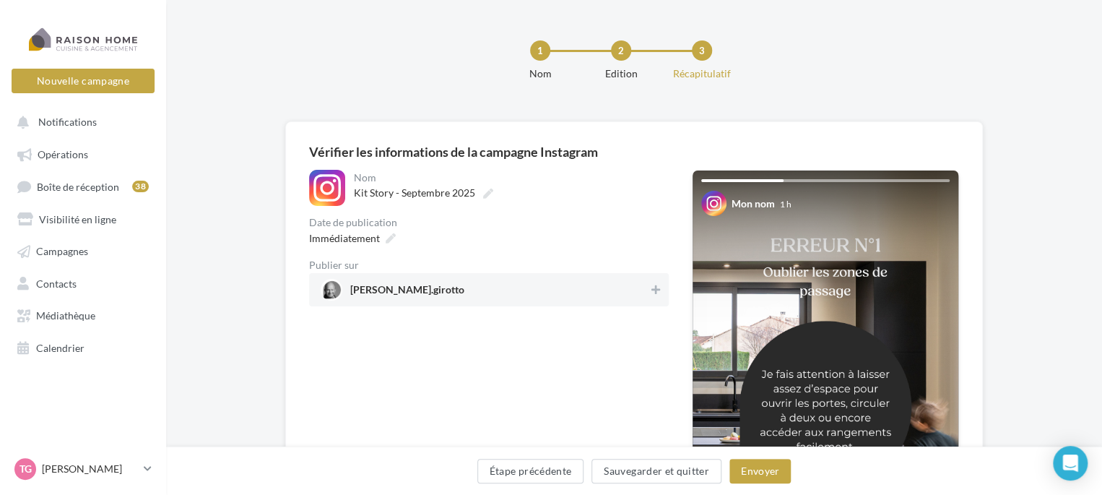
click at [646, 282] on span "[PERSON_NAME].girotto" at bounding box center [485, 290] width 328 height 22
click at [766, 476] on button "Envoyer" at bounding box center [760, 471] width 61 height 25
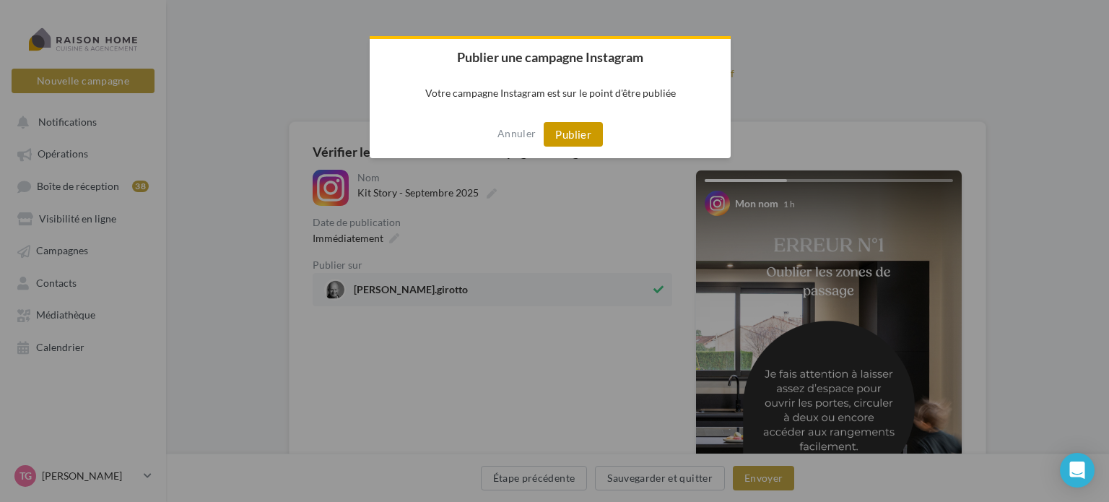
click at [564, 129] on button "Publier" at bounding box center [573, 134] width 59 height 25
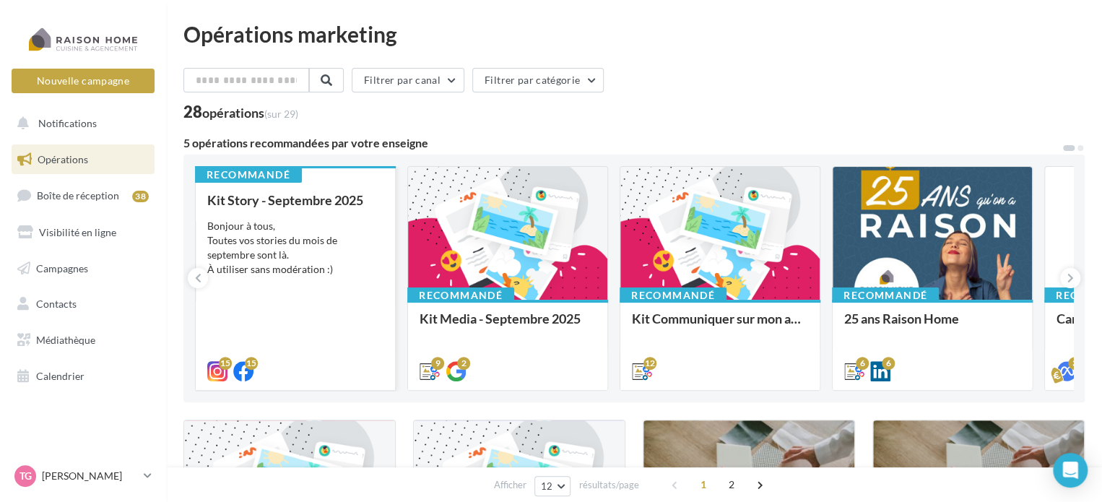
click at [303, 248] on div "Bonjour à tous, Toutes vos stories du mois de septembre sont là. À utiliser san…" at bounding box center [295, 248] width 176 height 58
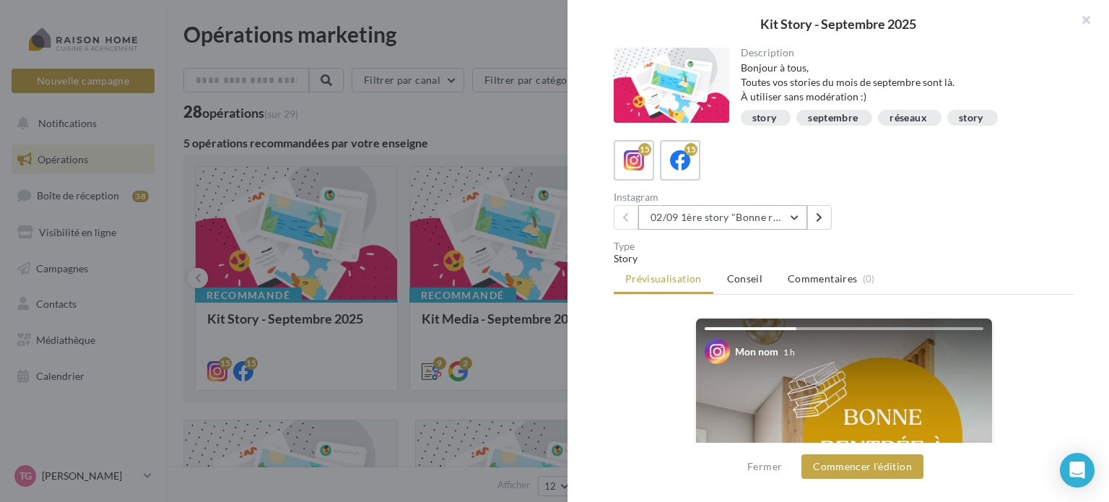
click at [801, 214] on button "02/09 1ère story "Bonne rentrée"" at bounding box center [723, 217] width 169 height 25
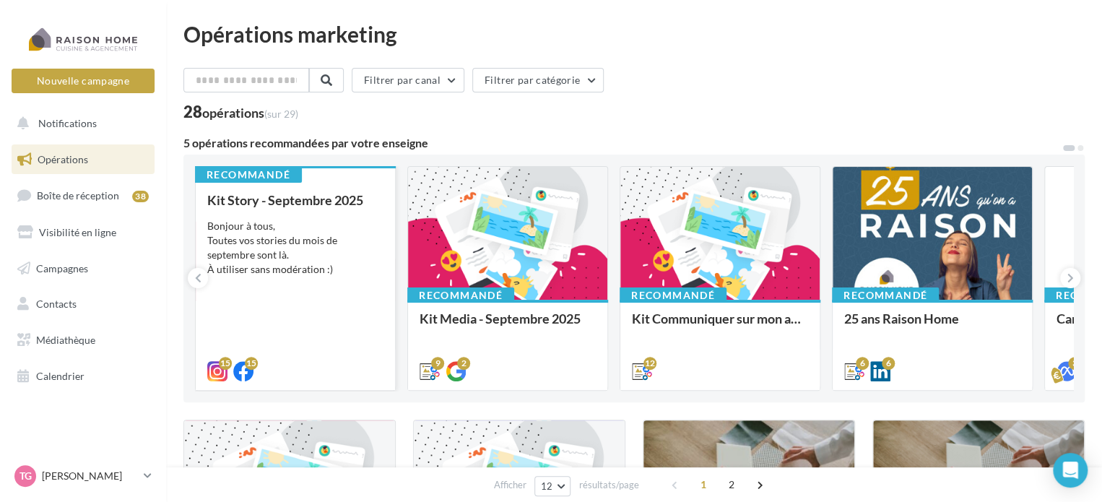
click at [295, 229] on div "Bonjour à tous, Toutes vos stories du mois de septembre sont là. À utiliser san…" at bounding box center [295, 248] width 176 height 58
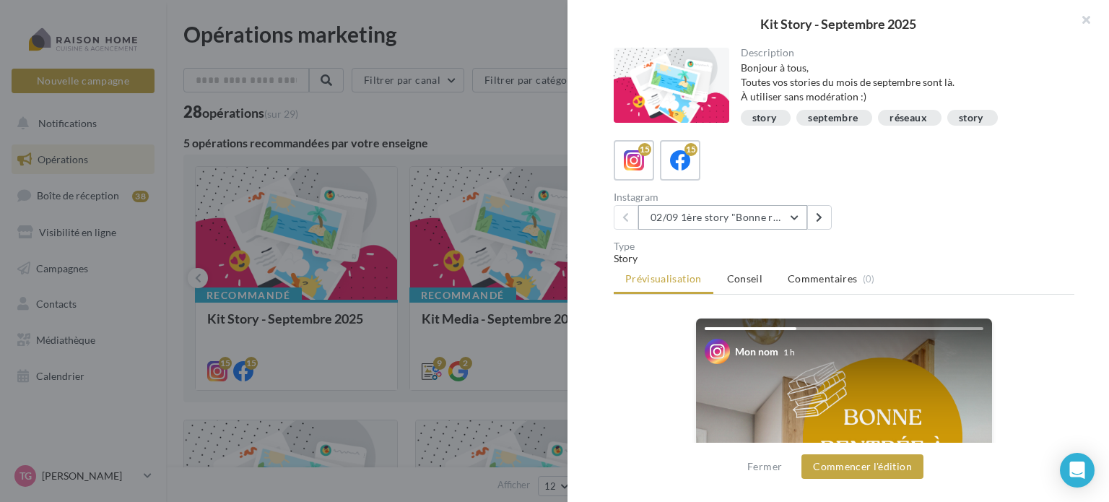
click at [794, 216] on button "02/09 1ère story "Bonne rentrée"" at bounding box center [723, 217] width 169 height 25
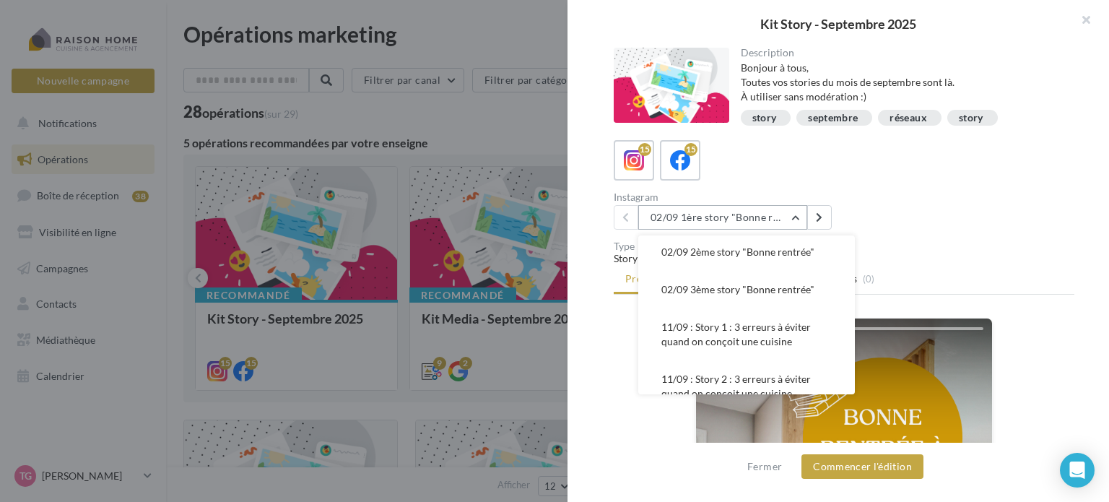
scroll to position [72, 0]
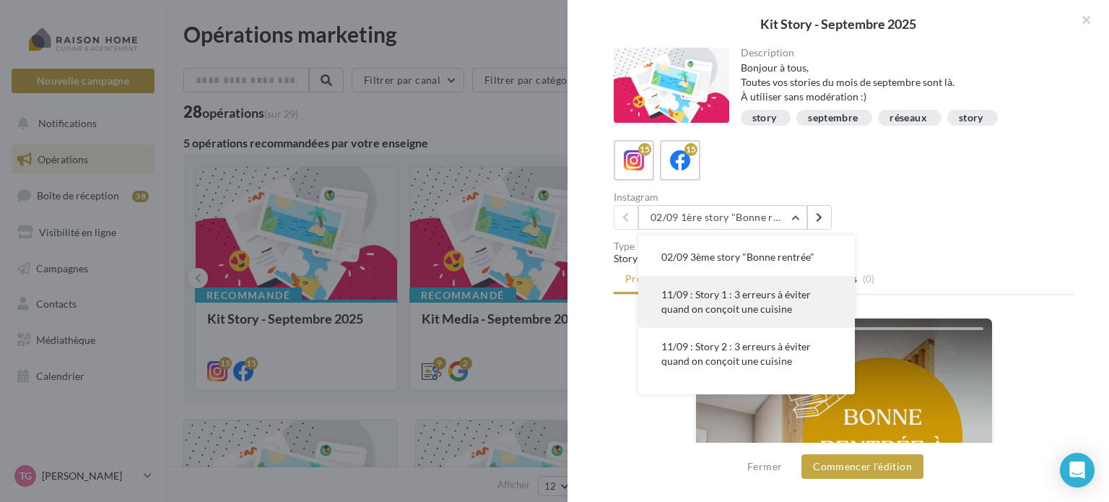
click at [761, 301] on button "11/09 : Story 1 : 3 erreurs à éviter quand on conçoit une cuisine" at bounding box center [747, 302] width 217 height 52
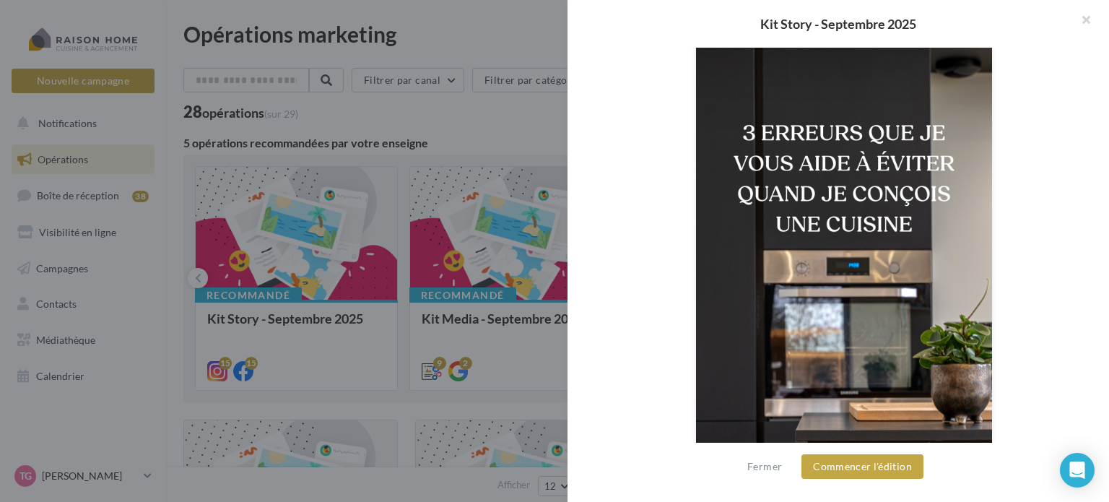
scroll to position [0, 0]
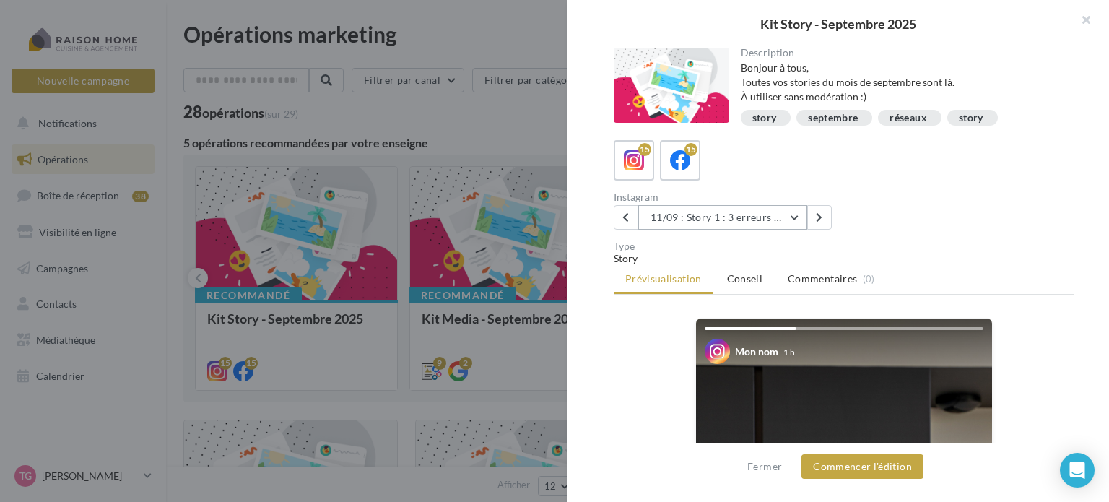
click at [795, 216] on button "11/09 : Story 1 : 3 erreurs à éviter quand on conçoit une cuisine" at bounding box center [723, 217] width 169 height 25
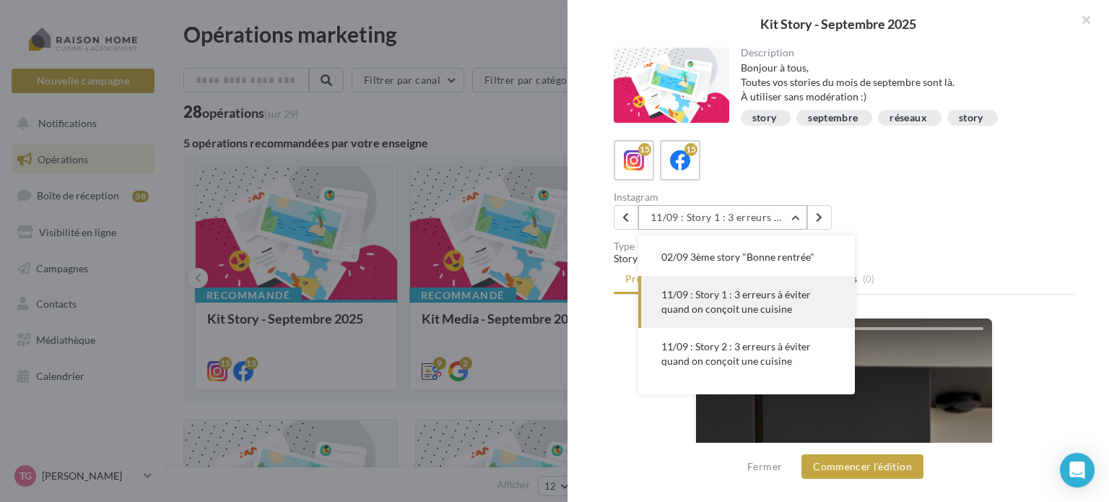
scroll to position [104, 0]
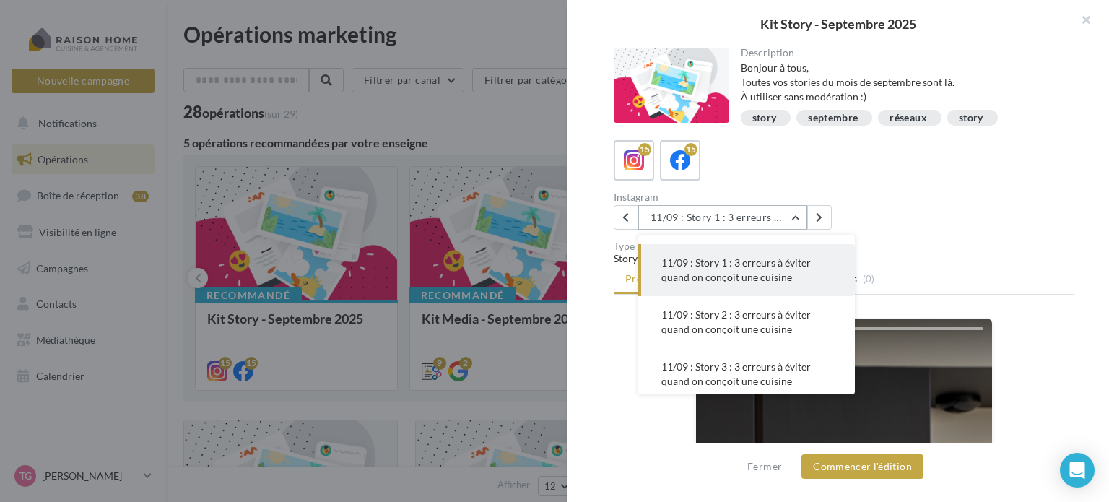
click at [795, 215] on button "11/09 : Story 1 : 3 erreurs à éviter quand on conçoit une cuisine" at bounding box center [723, 217] width 169 height 25
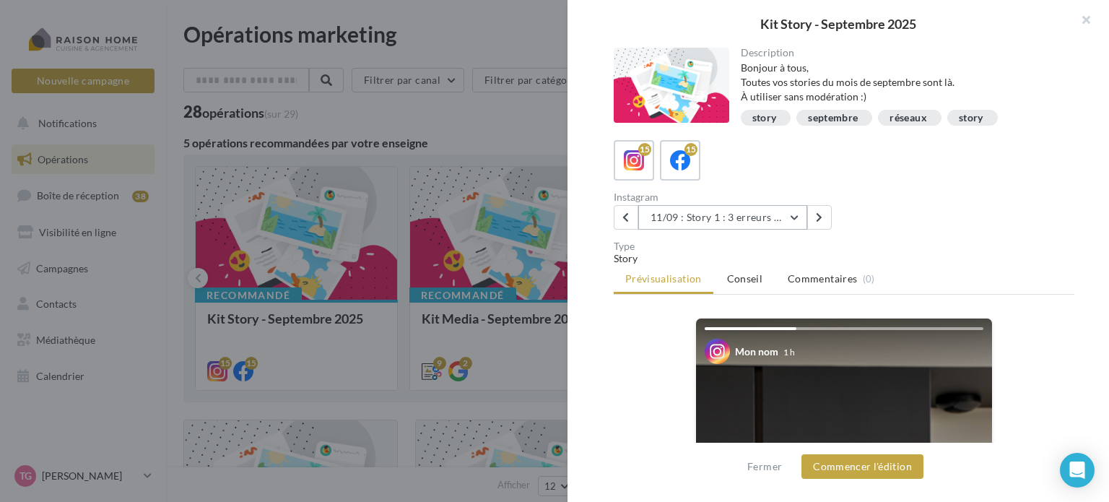
click at [795, 215] on button "11/09 : Story 1 : 3 erreurs à éviter quand on conçoit une cuisine" at bounding box center [723, 217] width 169 height 25
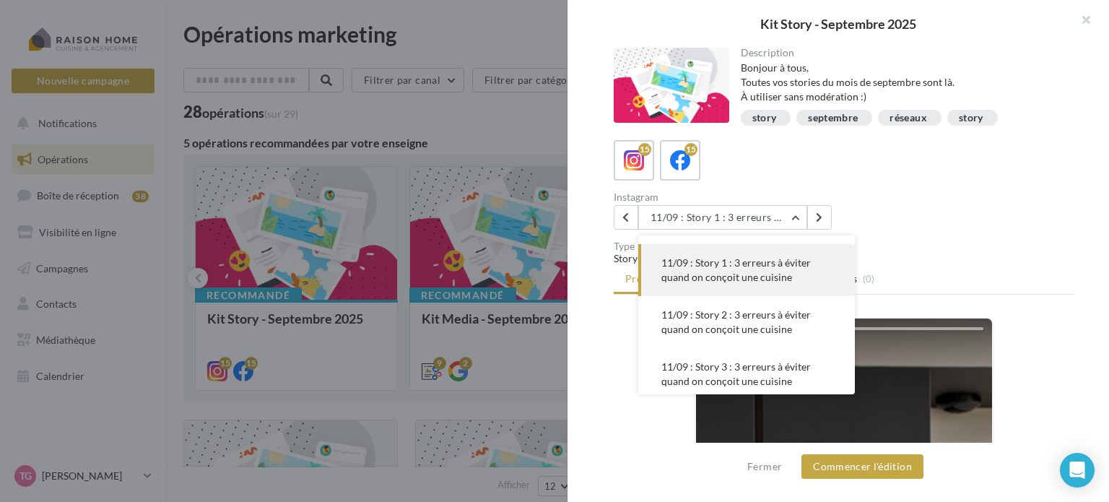
click at [778, 319] on span "11/09 : Story 2 : 3 erreurs à éviter quand on conçoit une cuisine" at bounding box center [737, 321] width 150 height 27
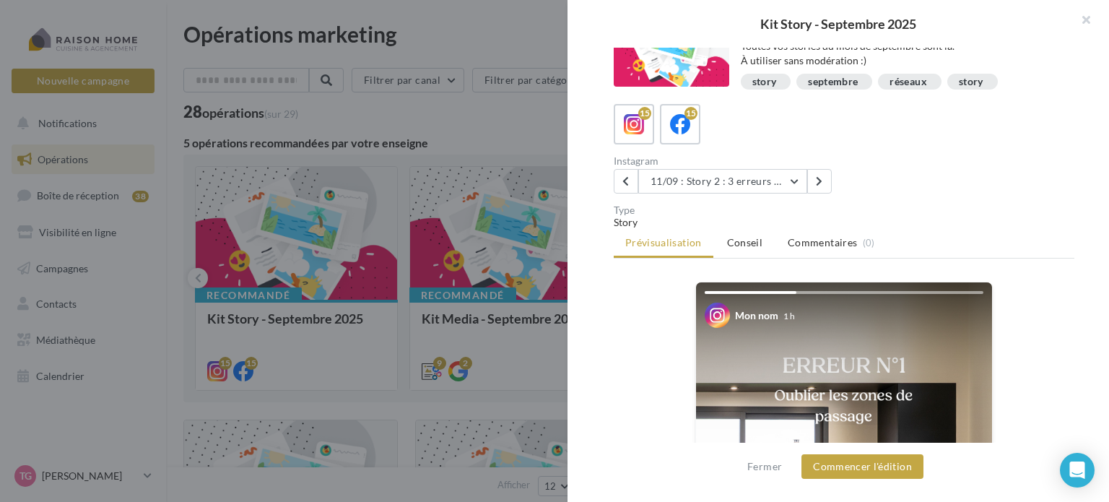
scroll to position [0, 0]
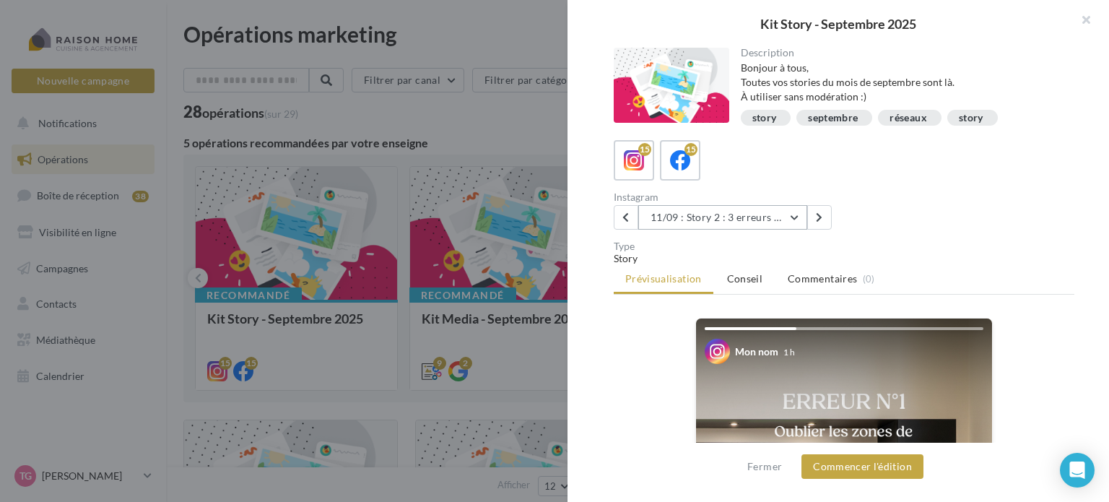
click at [793, 217] on button "11/09 : Story 2 : 3 erreurs à éviter quand on conçoit une cuisine" at bounding box center [723, 217] width 169 height 25
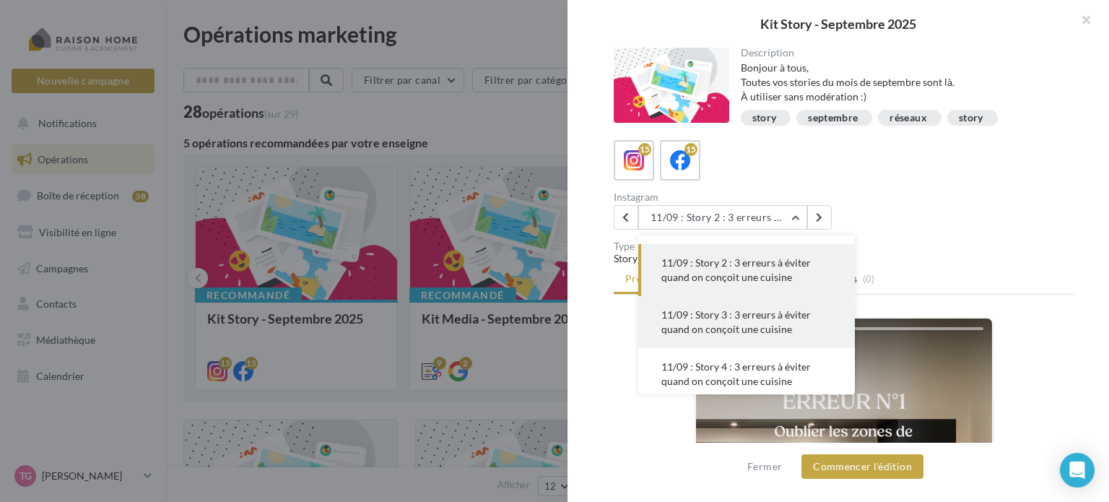
click at [744, 314] on span "11/09 : Story 3 : 3 erreurs à éviter quand on conçoit une cuisine" at bounding box center [737, 321] width 150 height 27
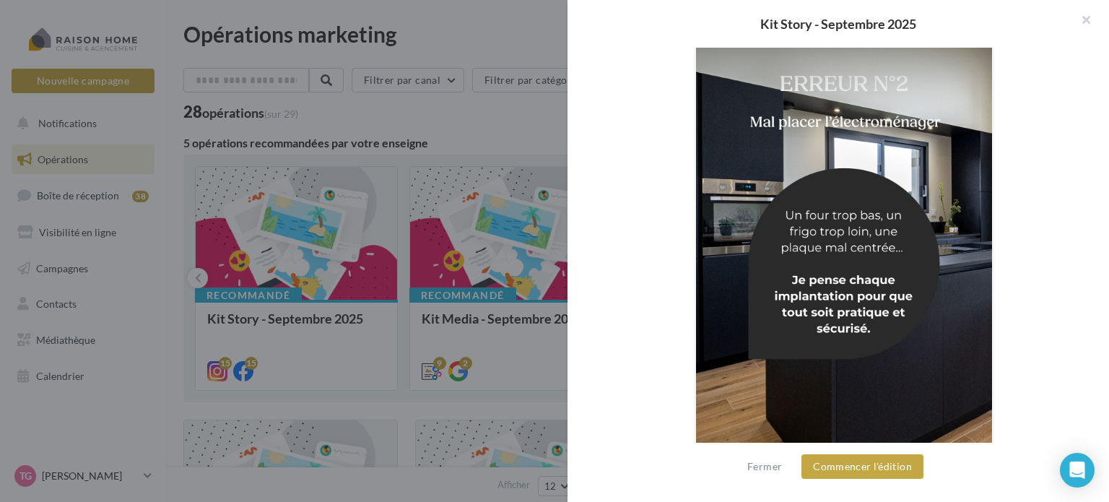
scroll to position [361, 0]
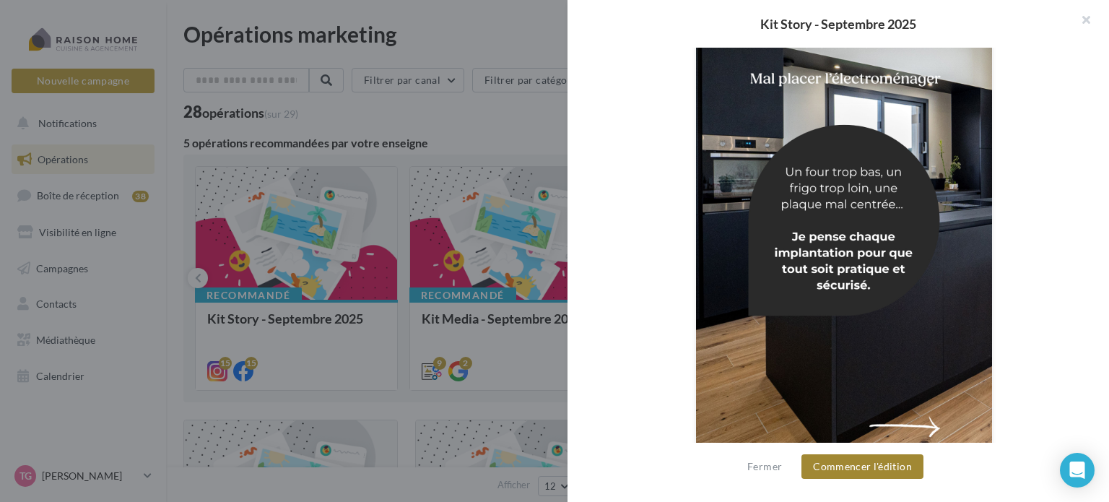
click at [859, 469] on button "Commencer l'édition" at bounding box center [863, 466] width 122 height 25
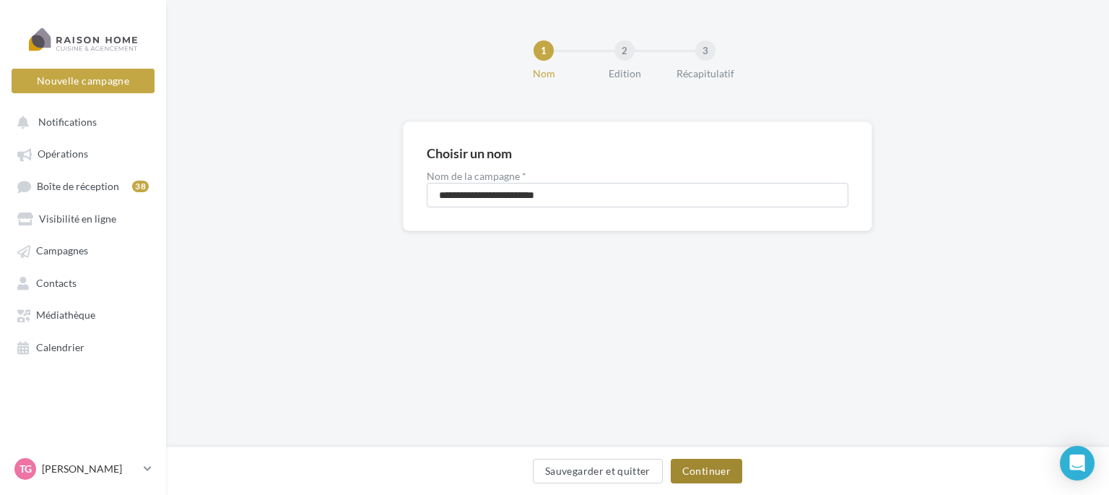
click at [701, 470] on button "Continuer" at bounding box center [707, 471] width 72 height 25
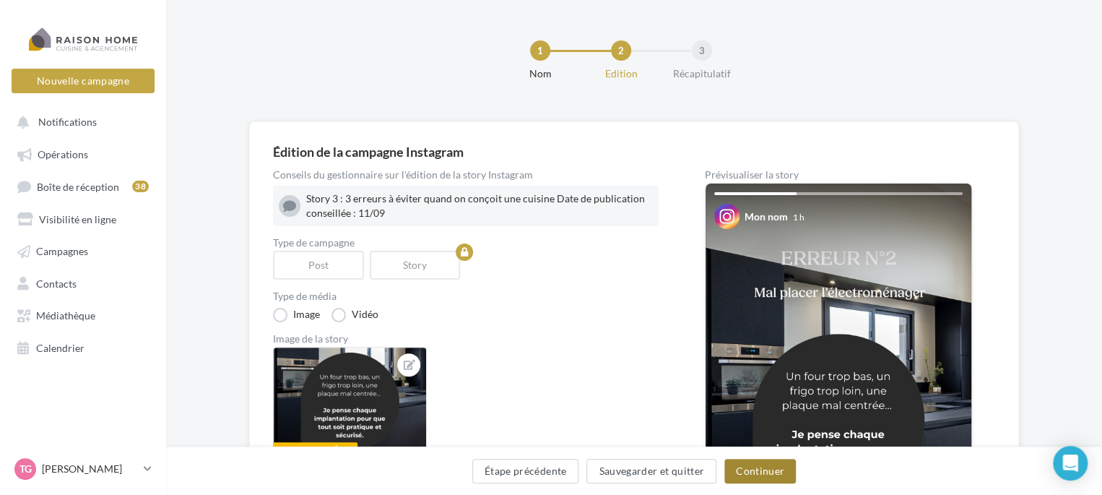
click at [760, 467] on button "Continuer" at bounding box center [760, 471] width 72 height 25
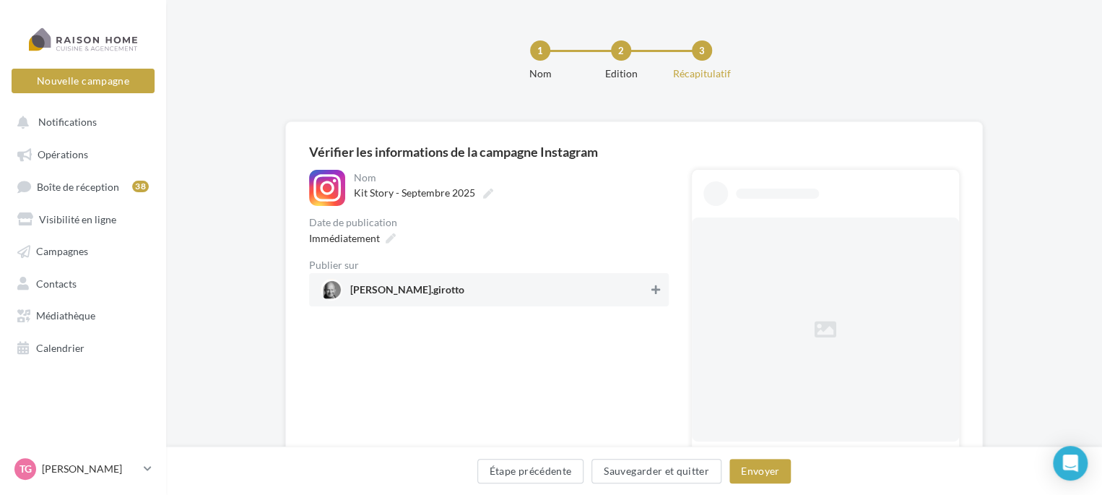
click at [656, 287] on icon at bounding box center [656, 290] width 9 height 10
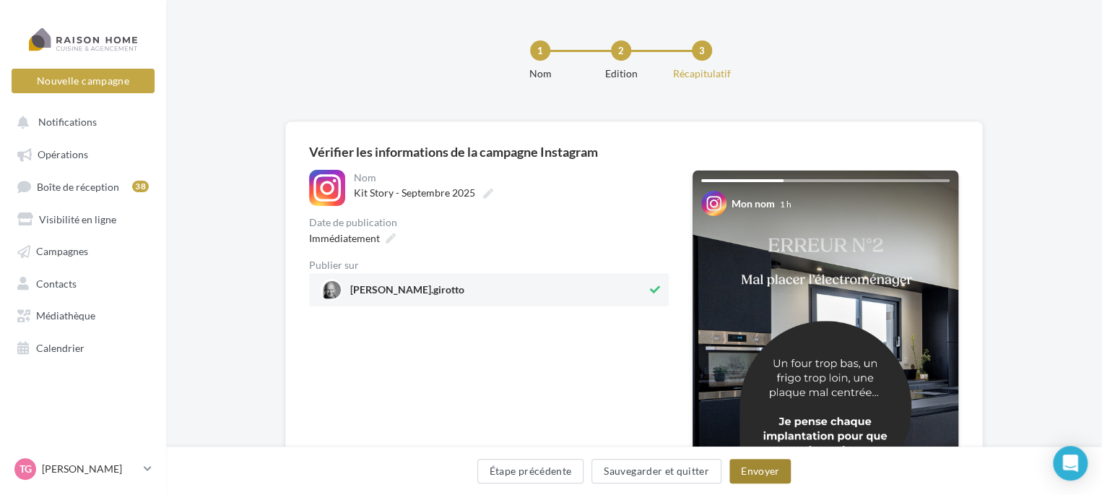
click at [762, 475] on button "Envoyer" at bounding box center [760, 471] width 61 height 25
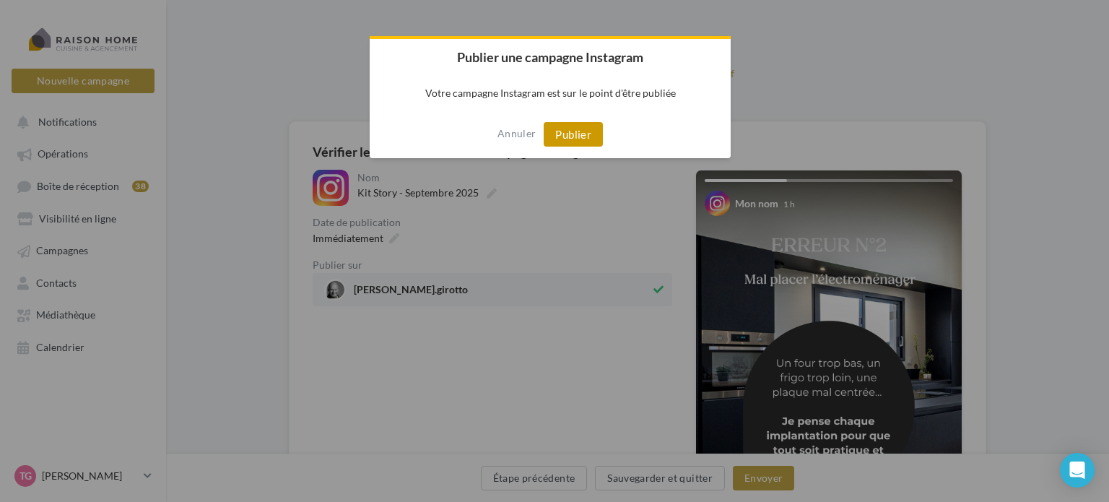
click at [578, 132] on button "Publier" at bounding box center [573, 134] width 59 height 25
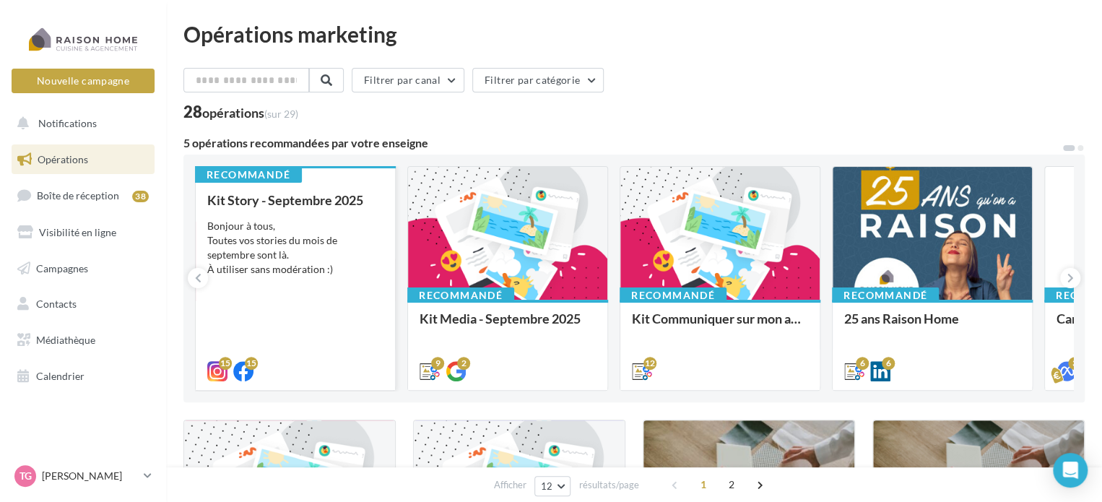
click at [287, 238] on div "Bonjour à tous, Toutes vos stories du mois de septembre sont là. À utiliser san…" at bounding box center [295, 248] width 176 height 58
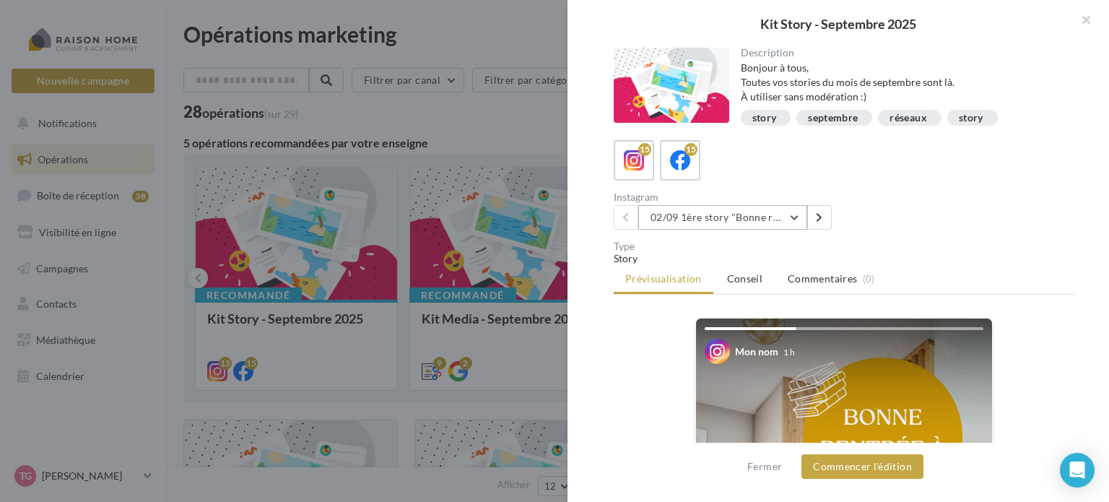
click at [796, 217] on button "02/09 1ère story "Bonne rentrée"" at bounding box center [723, 217] width 169 height 25
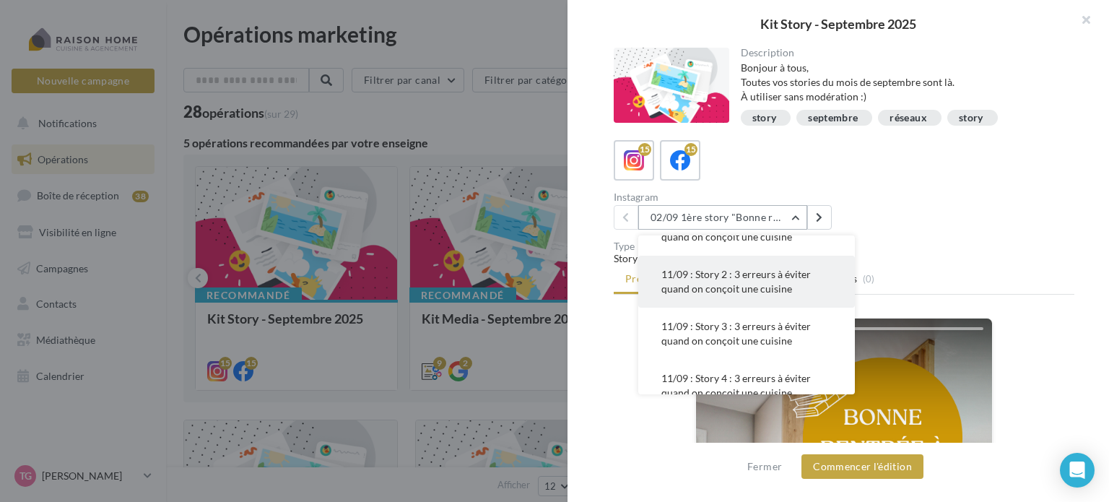
scroll to position [217, 0]
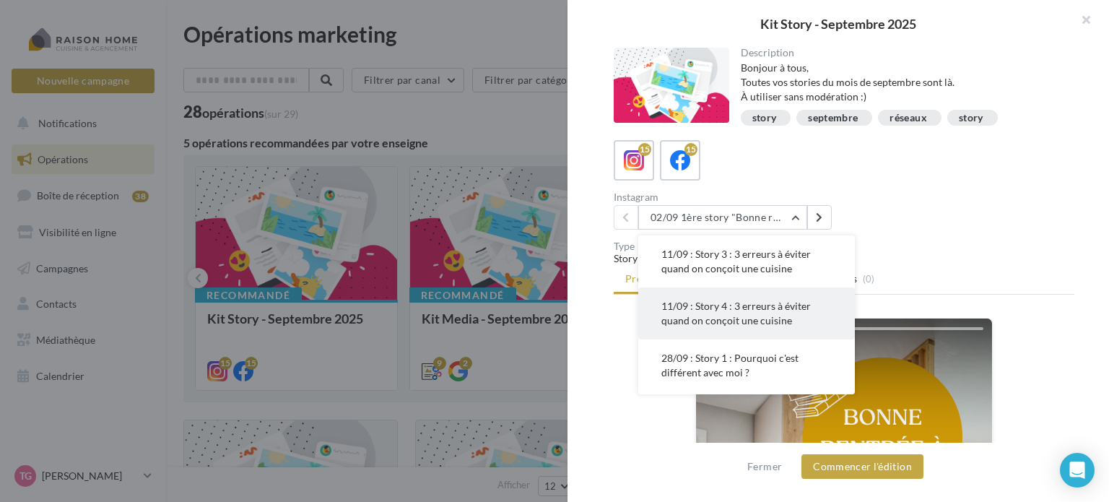
click at [766, 311] on span "11/09 : Story 4 : 3 erreurs à éviter quand on conçoit une cuisine" at bounding box center [737, 313] width 150 height 27
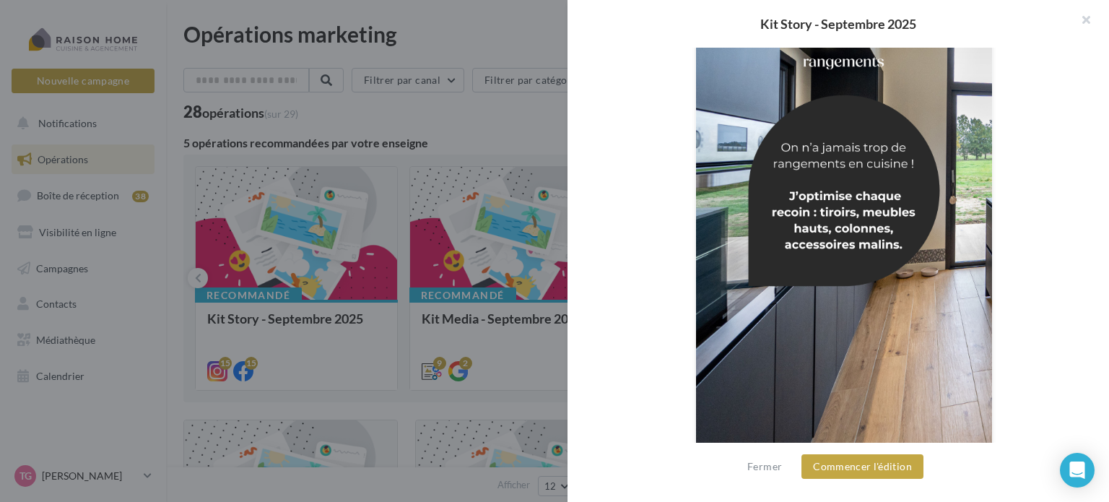
scroll to position [407, 0]
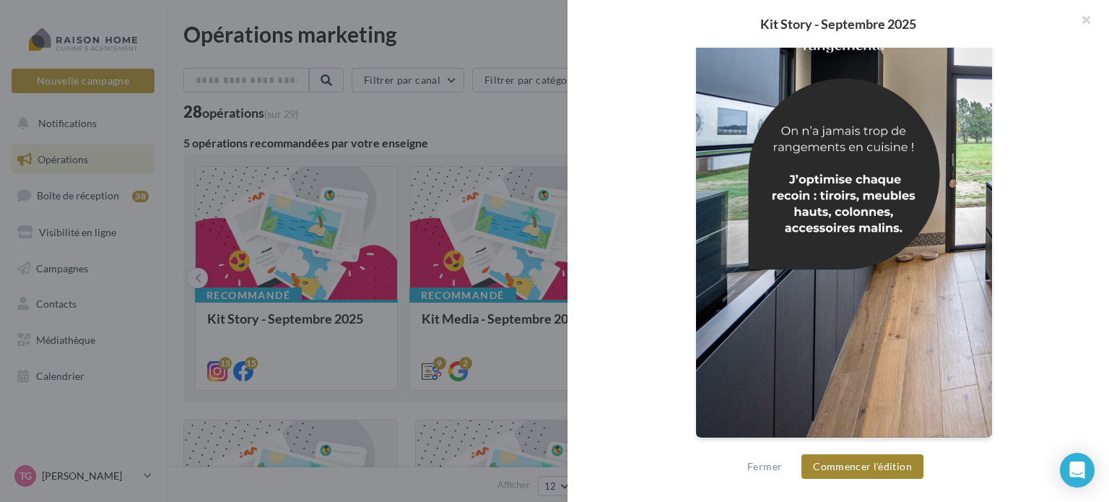
click at [865, 464] on button "Commencer l'édition" at bounding box center [863, 466] width 122 height 25
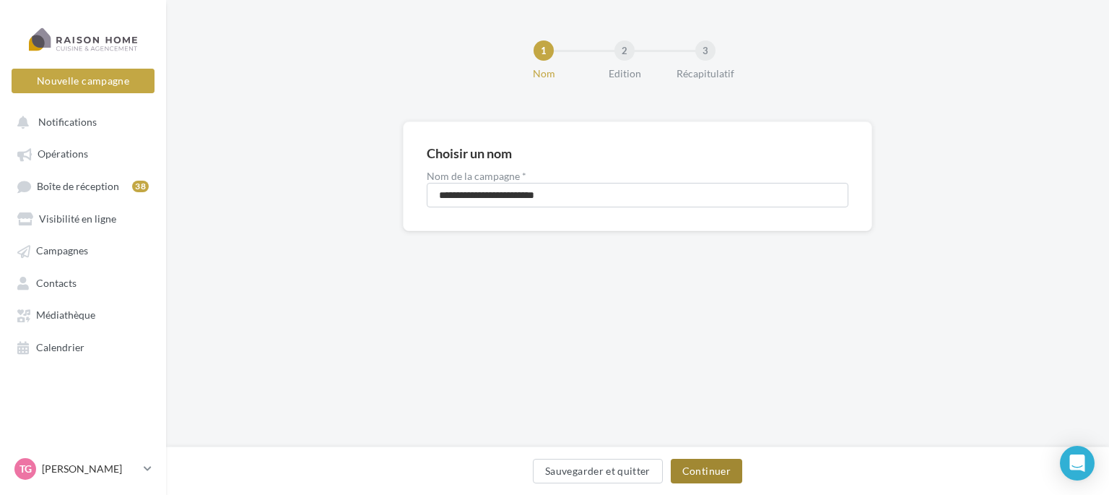
click at [717, 469] on button "Continuer" at bounding box center [707, 471] width 72 height 25
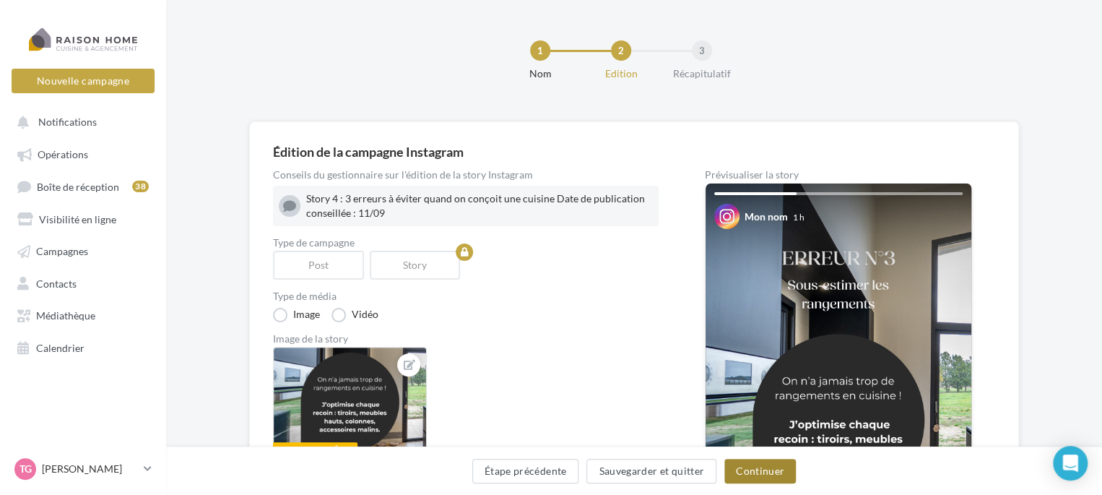
click at [761, 464] on button "Continuer" at bounding box center [760, 471] width 72 height 25
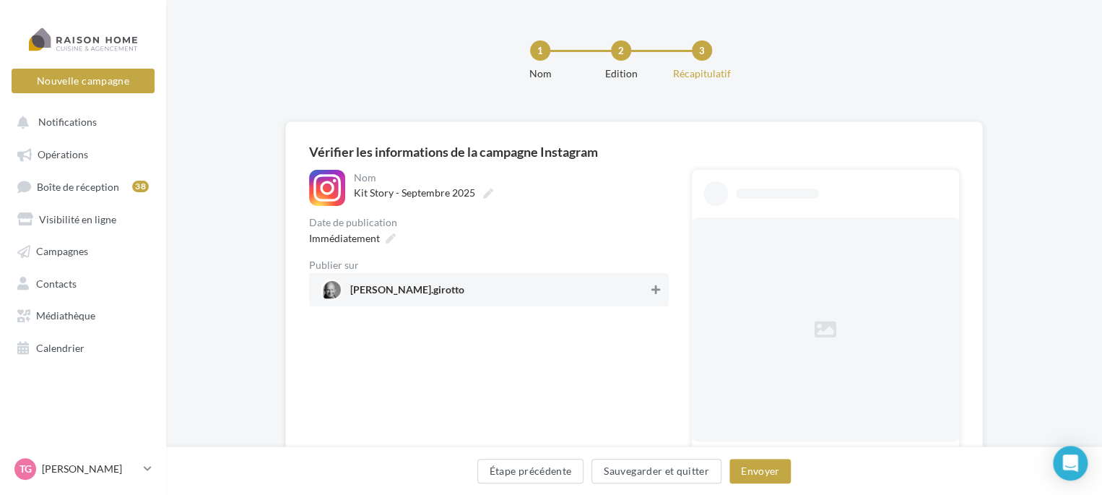
click at [659, 290] on icon at bounding box center [656, 290] width 9 height 10
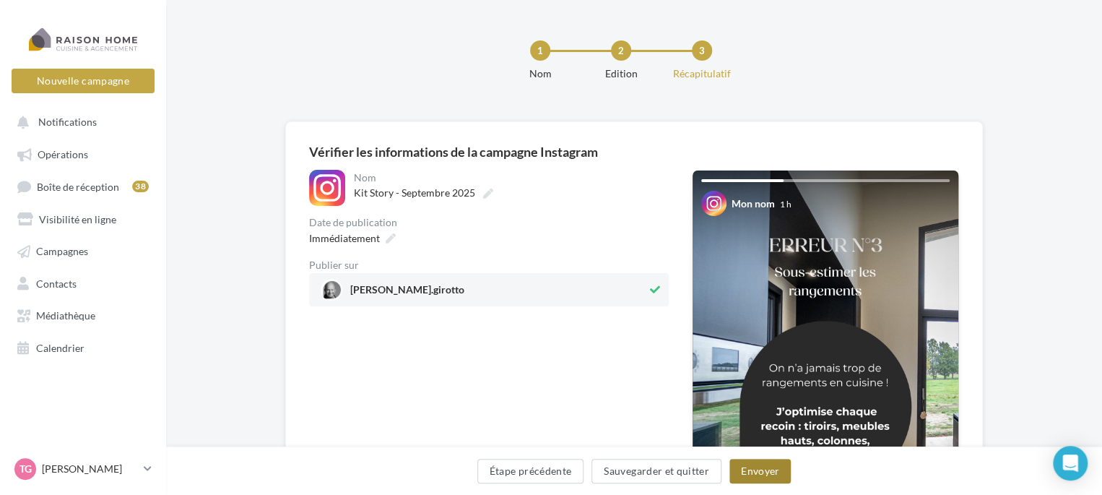
click at [763, 470] on button "Envoyer" at bounding box center [760, 471] width 61 height 25
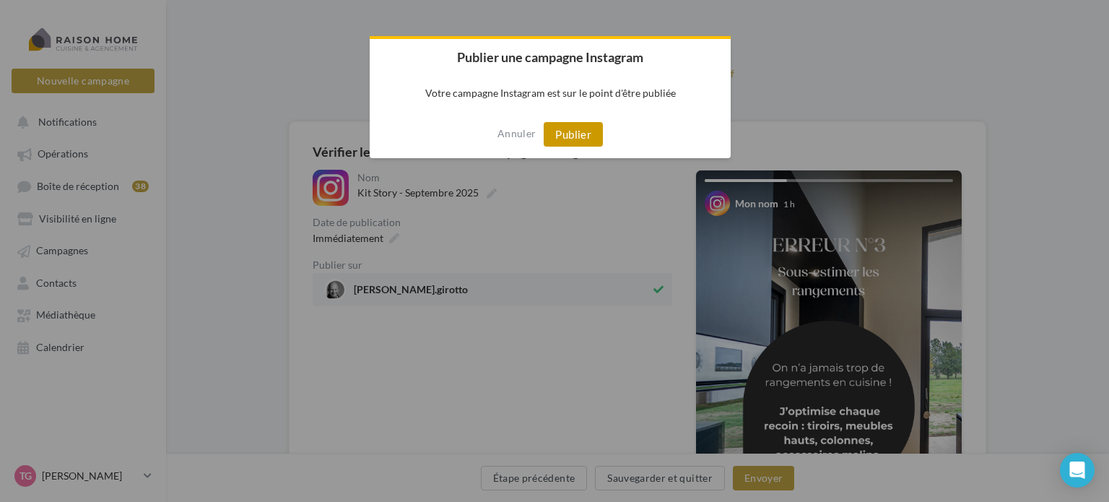
click at [571, 122] on button "Publier" at bounding box center [573, 134] width 59 height 25
